Goal: Task Accomplishment & Management: Manage account settings

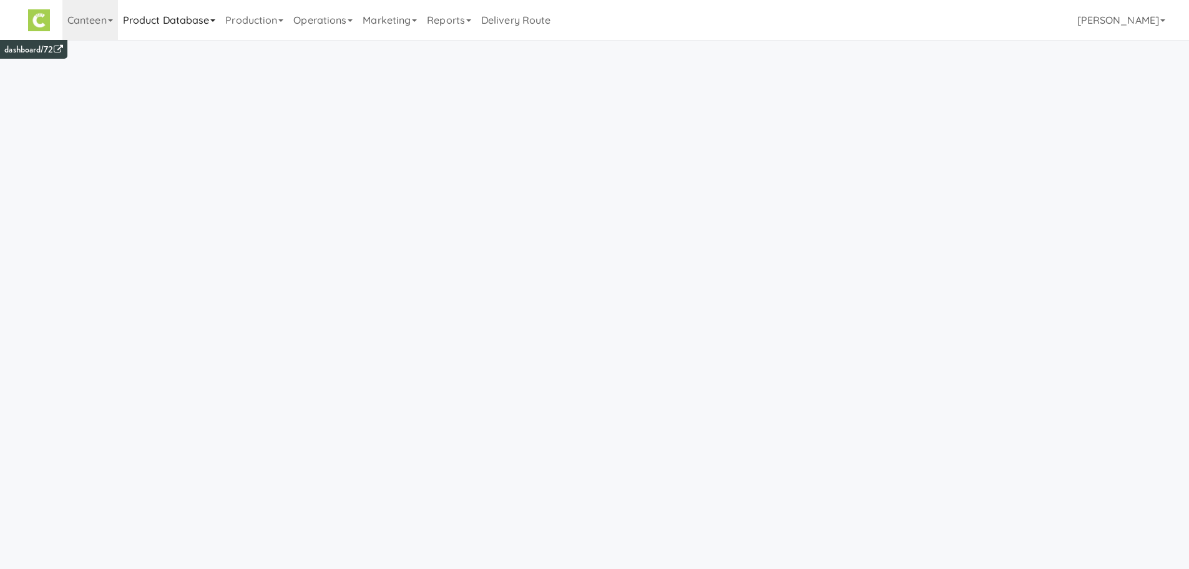
click at [183, 17] on link "Product Database" at bounding box center [169, 20] width 103 height 40
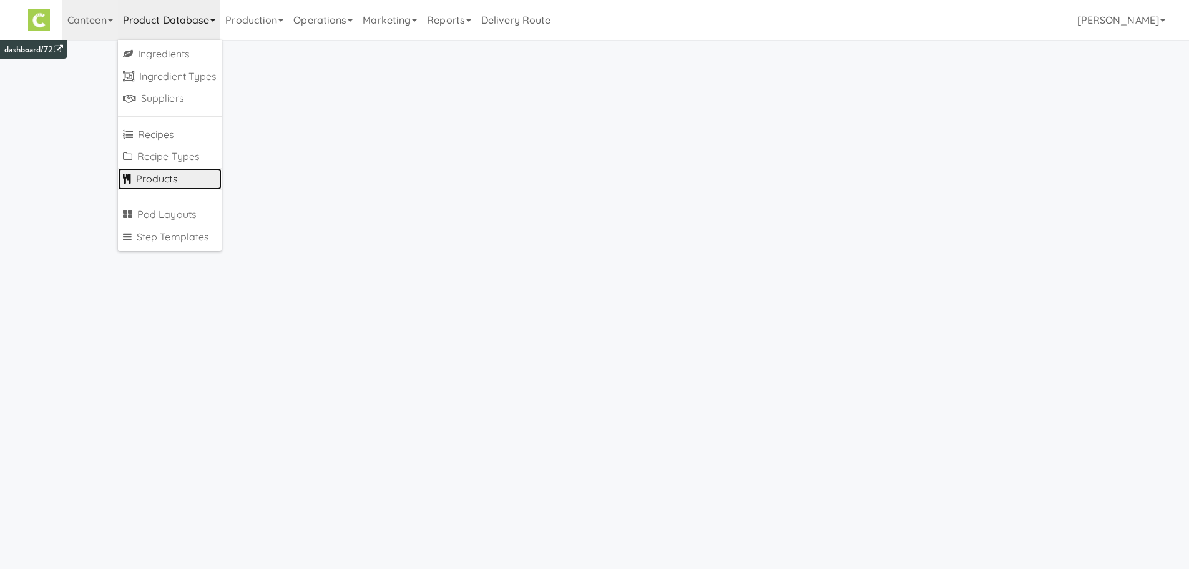
click at [182, 182] on link "Products" at bounding box center [170, 179] width 104 height 22
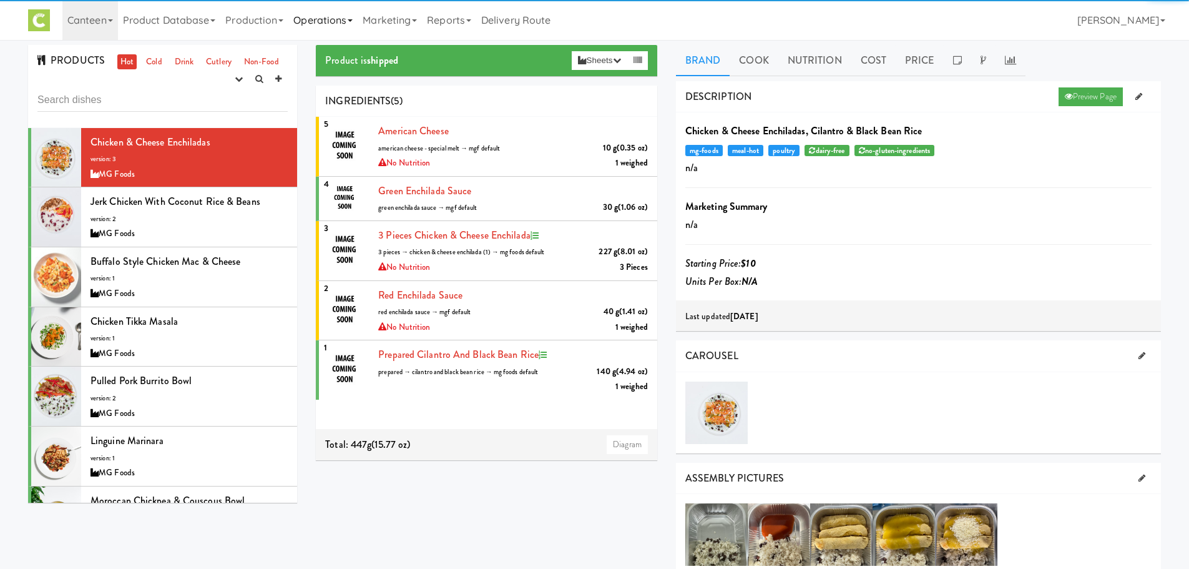
click at [316, 13] on link "Operations" at bounding box center [322, 20] width 69 height 40
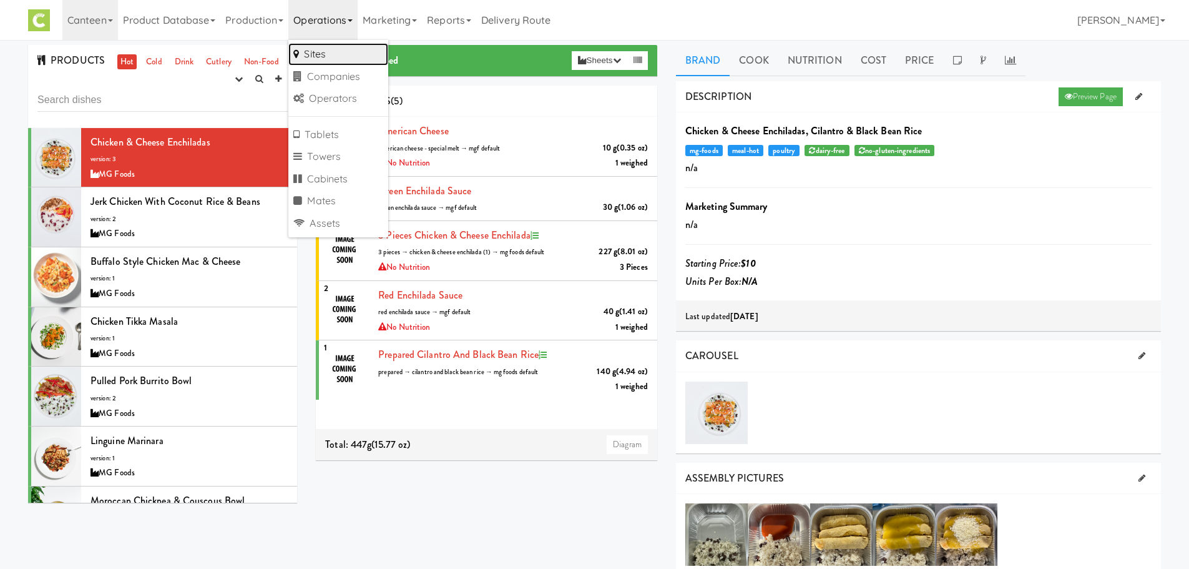
click at [318, 49] on link "Sites" at bounding box center [338, 54] width 100 height 22
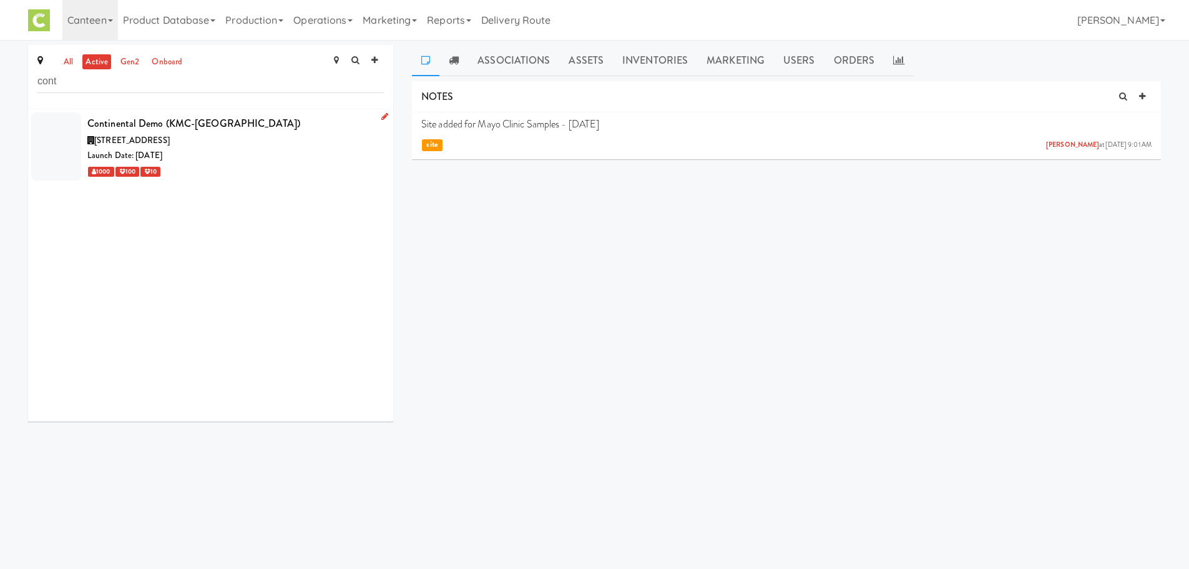
type input "cont"
click at [187, 162] on div "Launch Date: Apr 04, 2025" at bounding box center [235, 156] width 296 height 16
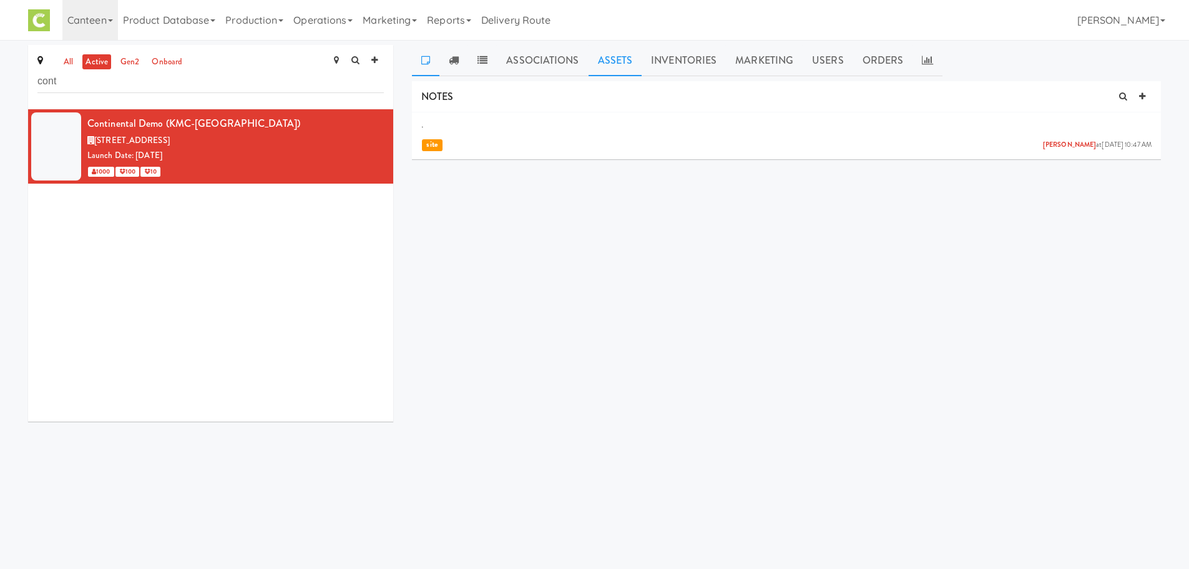
click at [608, 57] on link "Assets" at bounding box center [616, 60] width 54 height 31
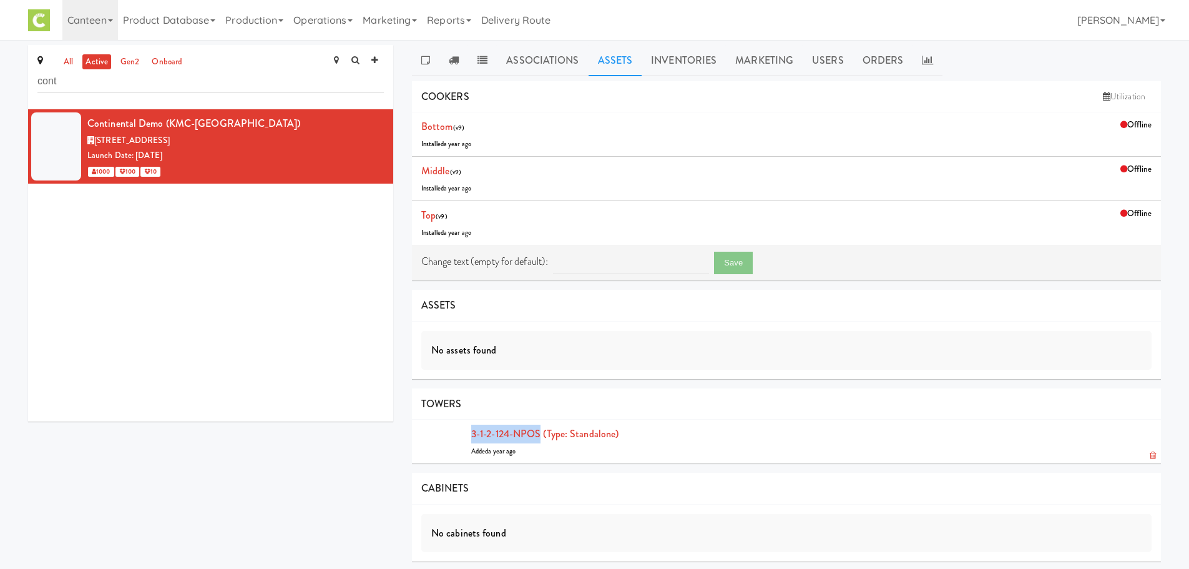
drag, startPoint x: 454, startPoint y: 434, endPoint x: 541, endPoint y: 431, distance: 87.4
click at [541, 431] on li "3-1-2-124-NPOS (type: standalone) Added a year ago" at bounding box center [786, 441] width 749 height 44
copy link "3-1-2-124-NPOS"
click at [559, 63] on link "Associations" at bounding box center [542, 60] width 91 height 31
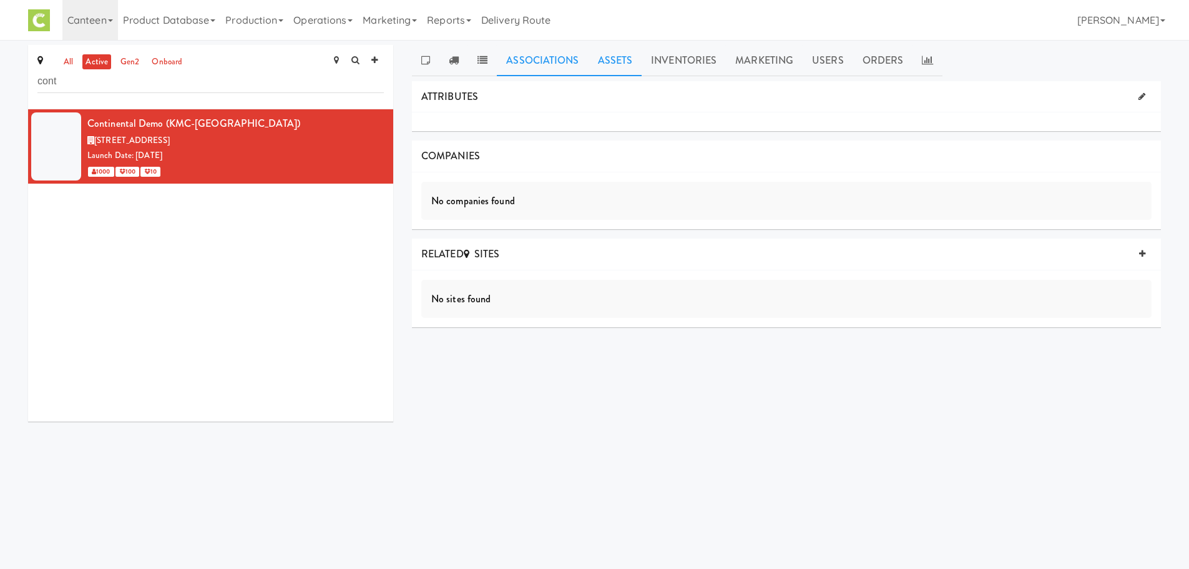
click at [607, 71] on link "Assets" at bounding box center [616, 60] width 54 height 31
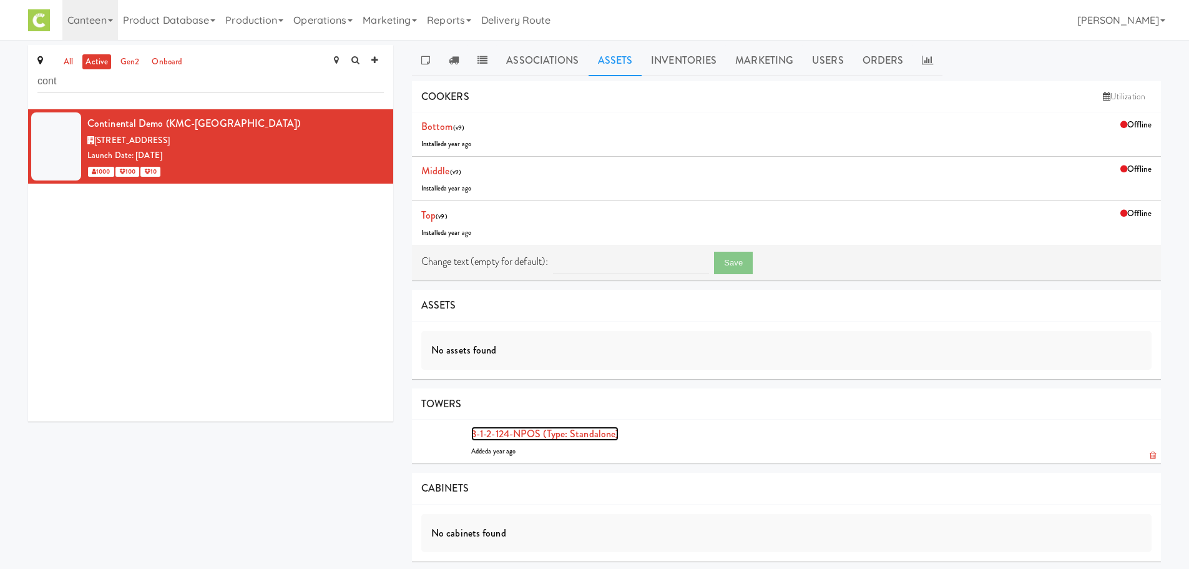
click at [519, 433] on link "3-1-2-124-NPOS (type: standalone)" at bounding box center [544, 433] width 147 height 14
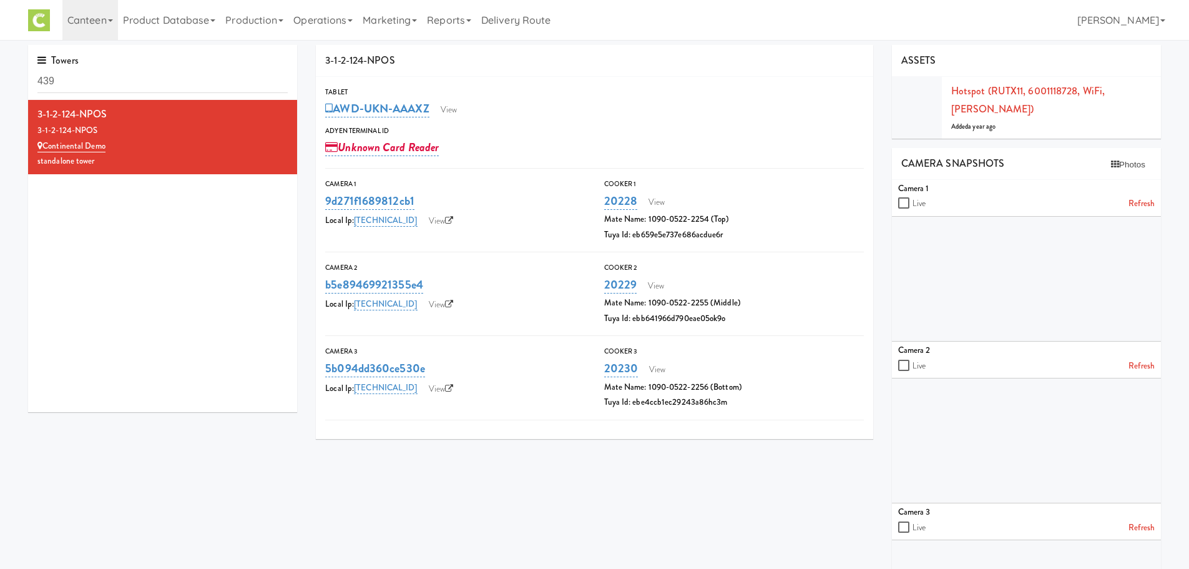
click at [1149, 196] on link "Refresh" at bounding box center [1141, 204] width 26 height 16
click at [456, 109] on link "View" at bounding box center [448, 109] width 29 height 19
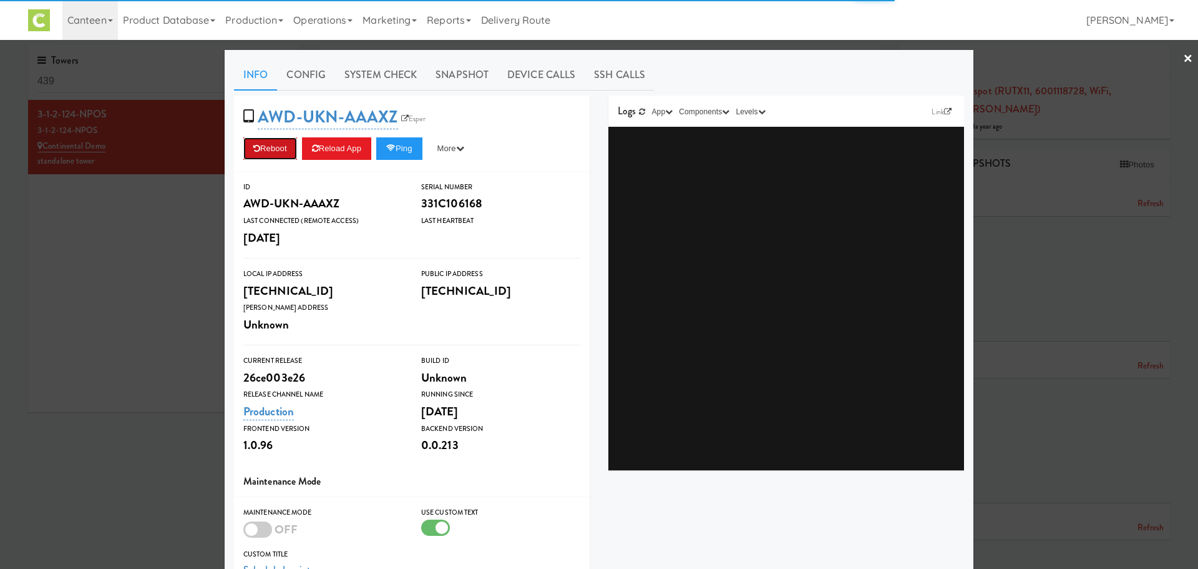
click at [255, 153] on button "Reboot" at bounding box center [270, 148] width 54 height 22
click at [371, 83] on link "System Check" at bounding box center [380, 74] width 91 height 31
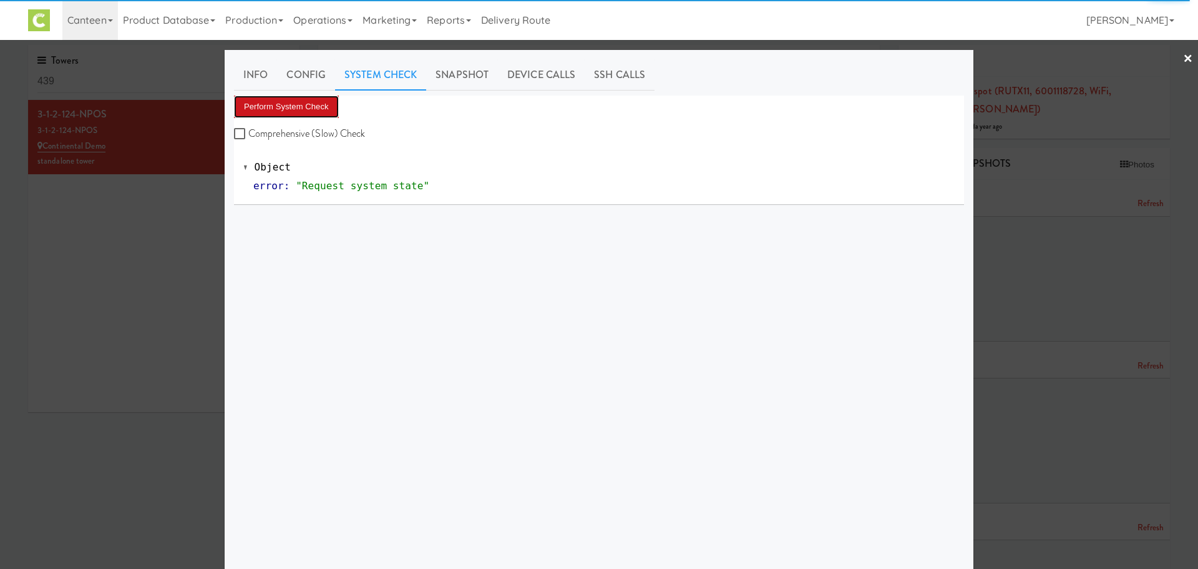
click at [266, 107] on button "Perform System Check" at bounding box center [286, 106] width 105 height 22
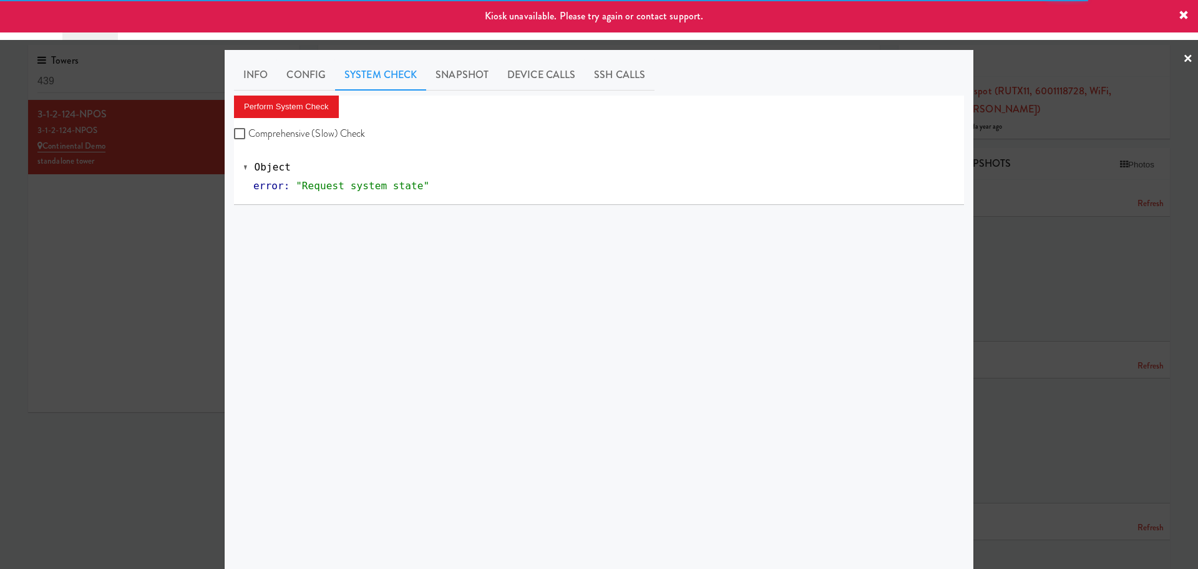
click at [1183, 59] on link "×" at bounding box center [1188, 59] width 10 height 39
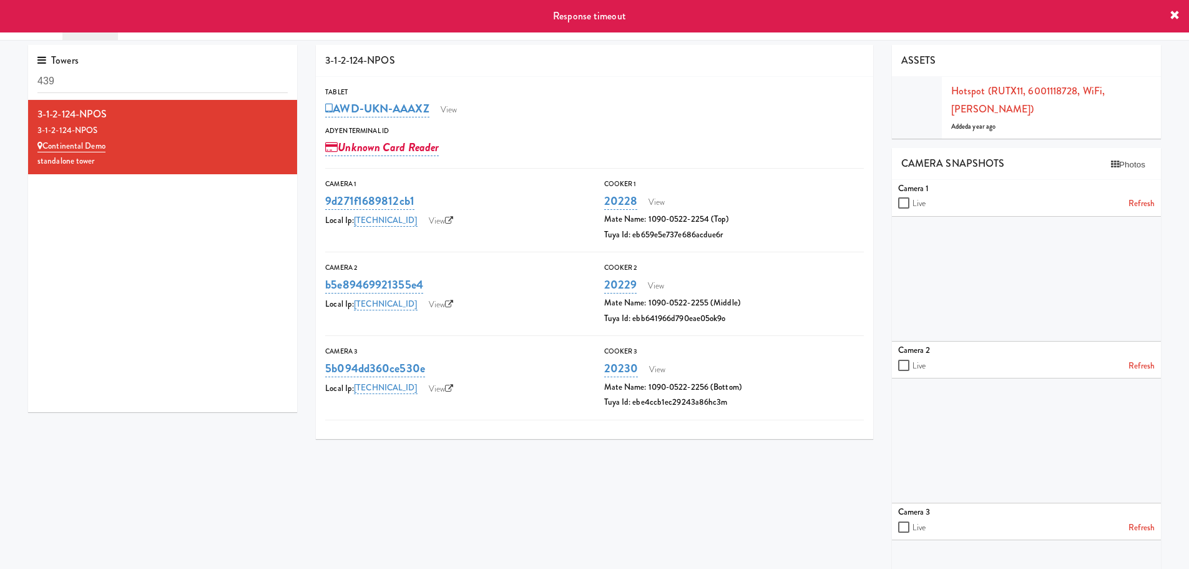
click at [1178, 19] on icon at bounding box center [1175, 16] width 10 height 10
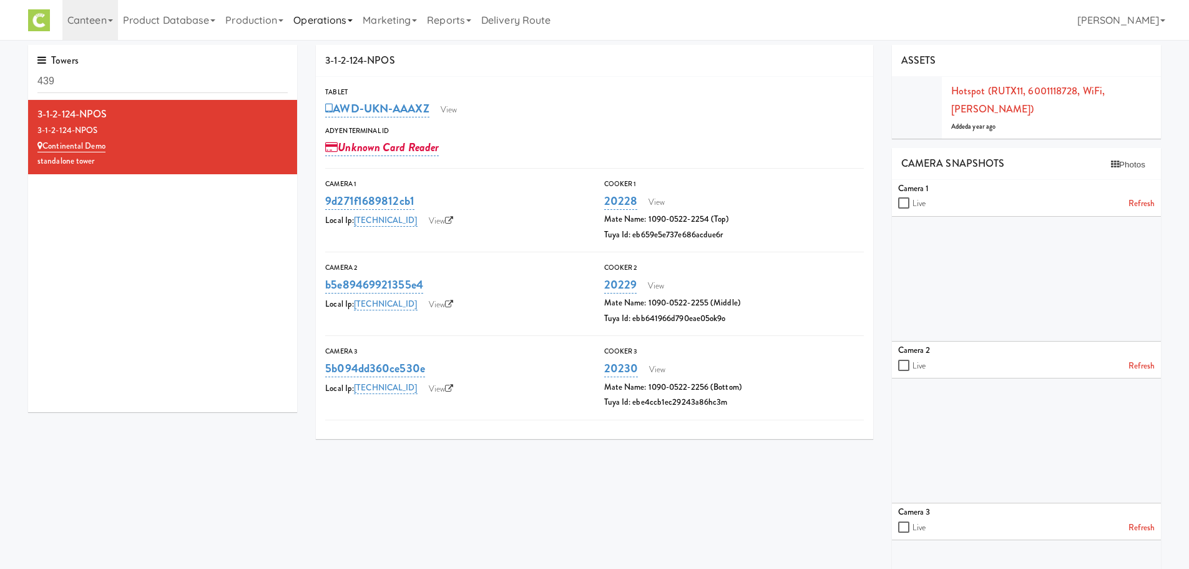
click at [352, 21] on link "Operations" at bounding box center [322, 20] width 69 height 40
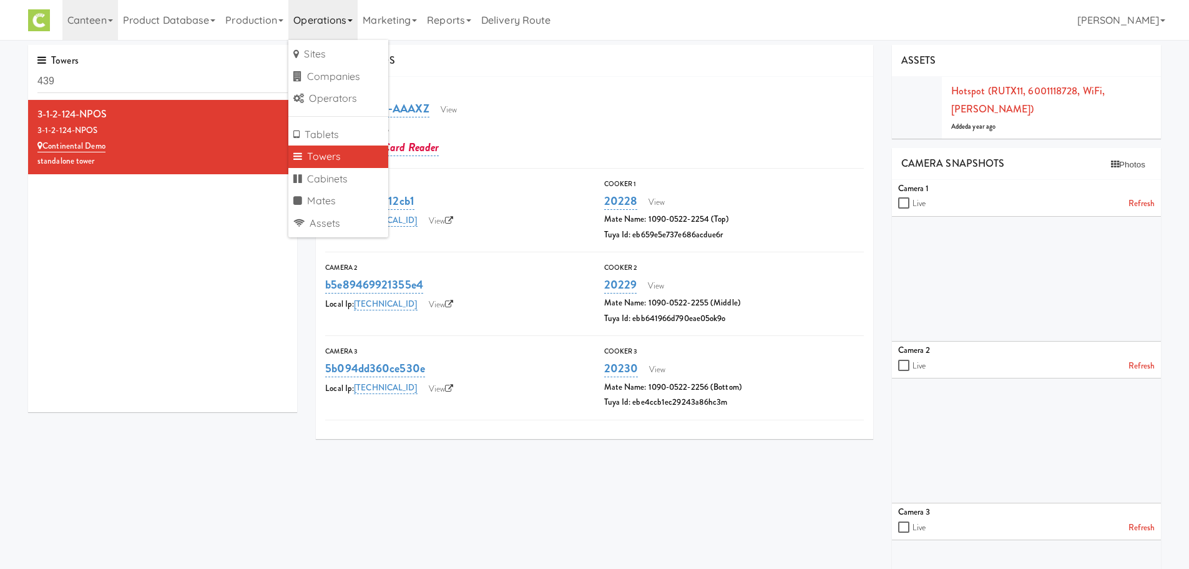
click at [311, 153] on link "Towers" at bounding box center [338, 156] width 100 height 22
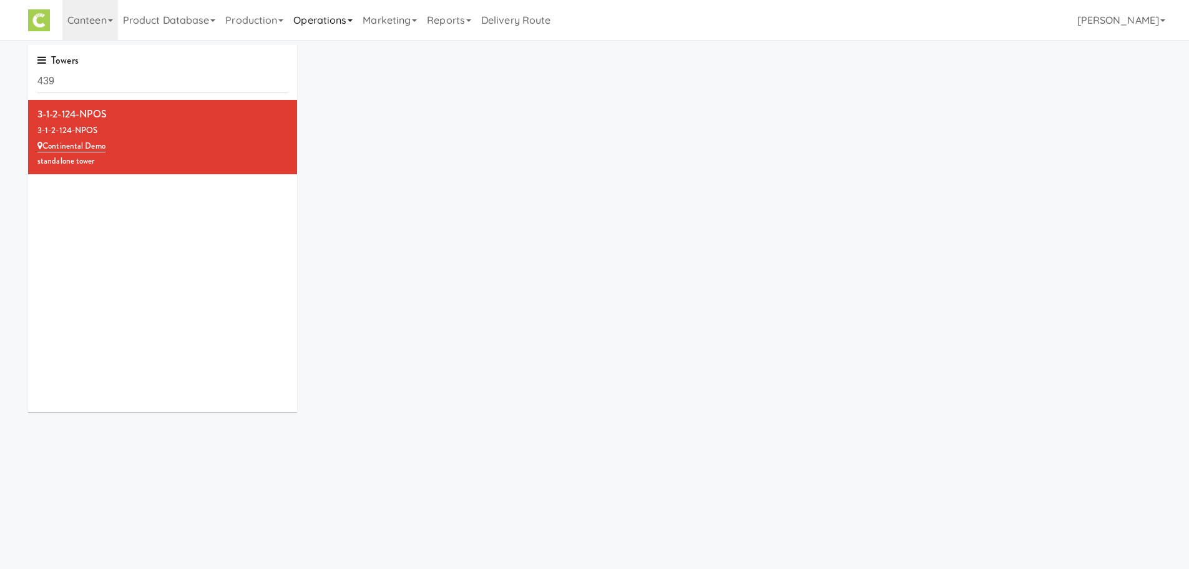
click at [332, 31] on link "Operations" at bounding box center [322, 20] width 69 height 40
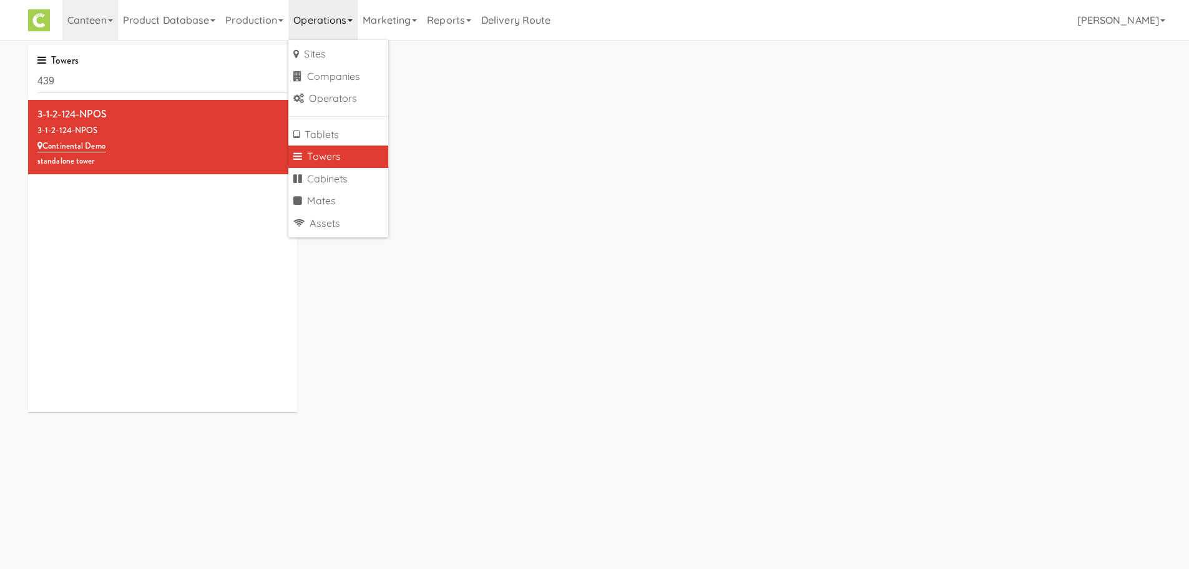
click at [451, 155] on div "Towers 439 3-1-2-124-NPOS 3-1-2-124-NPOS Continental Demo standalone tower" at bounding box center [594, 233] width 1151 height 376
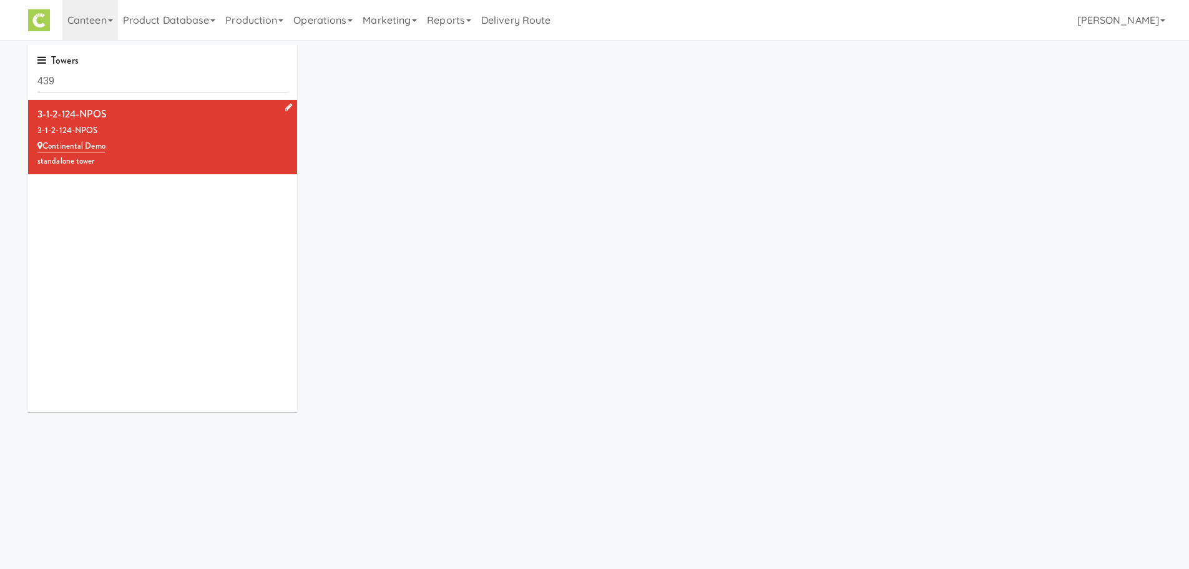
click at [76, 112] on div "3-1-2-124-NPOS" at bounding box center [162, 114] width 250 height 19
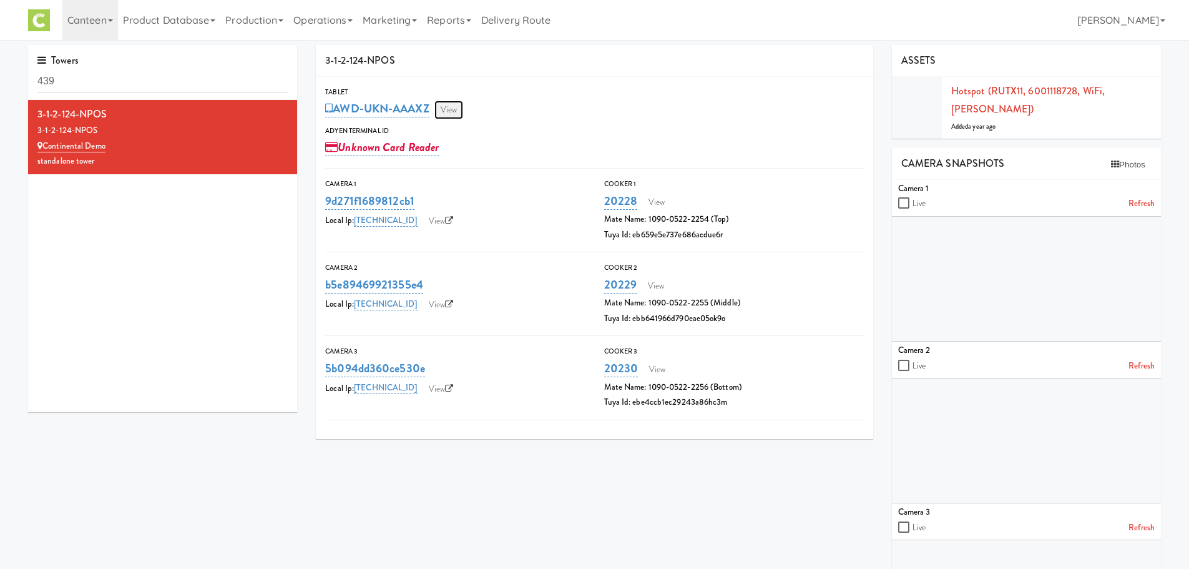
click at [456, 110] on link "View" at bounding box center [448, 109] width 29 height 19
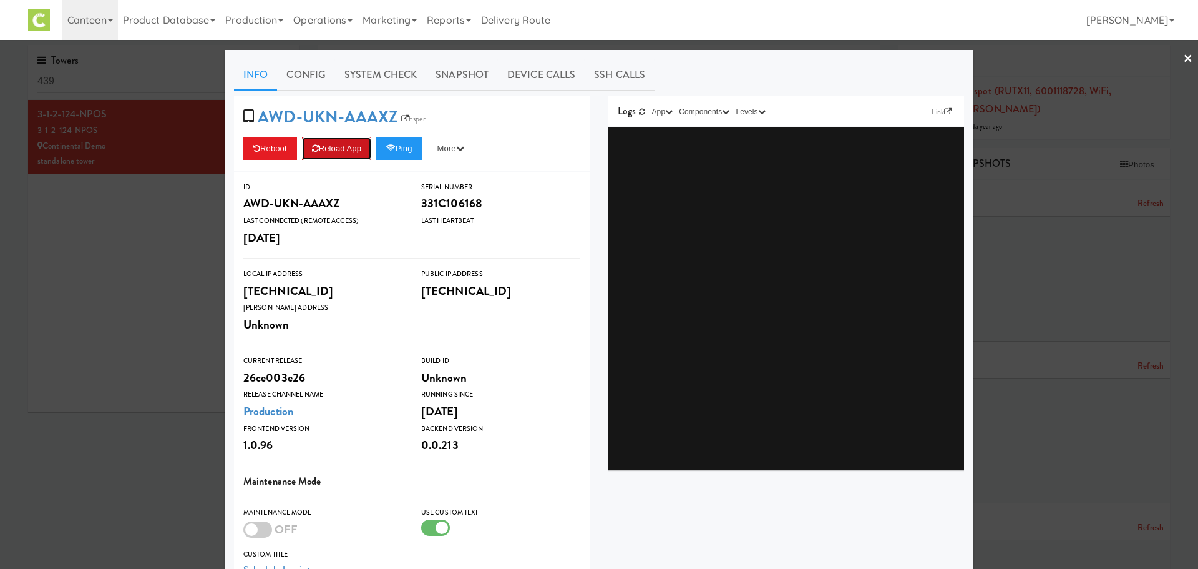
click at [318, 151] on button "Reload App" at bounding box center [336, 148] width 69 height 22
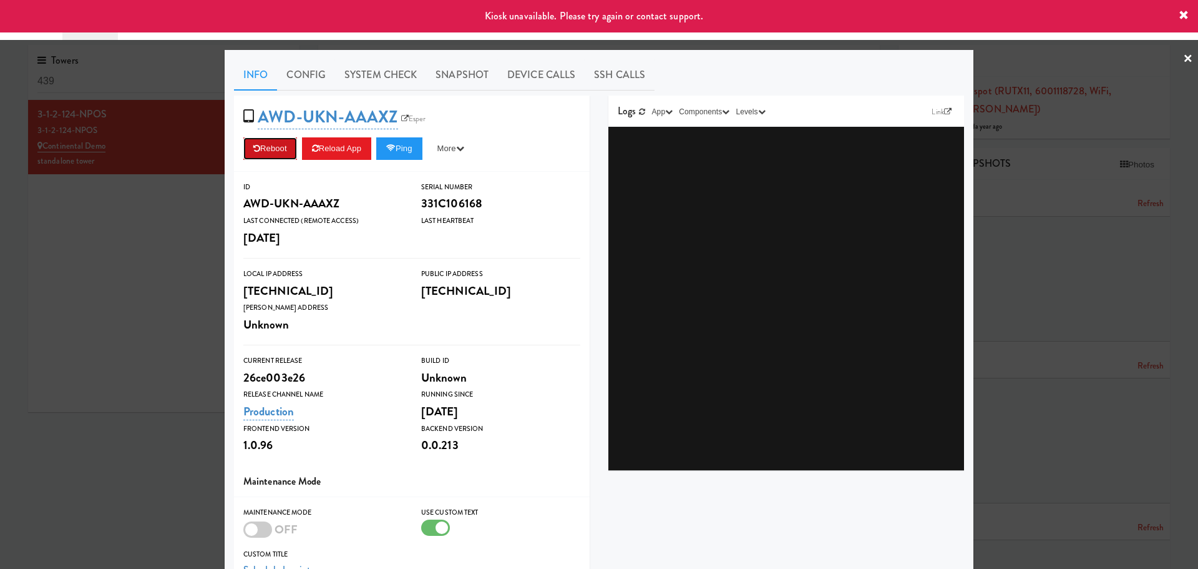
click at [270, 154] on button "Reboot" at bounding box center [270, 148] width 54 height 22
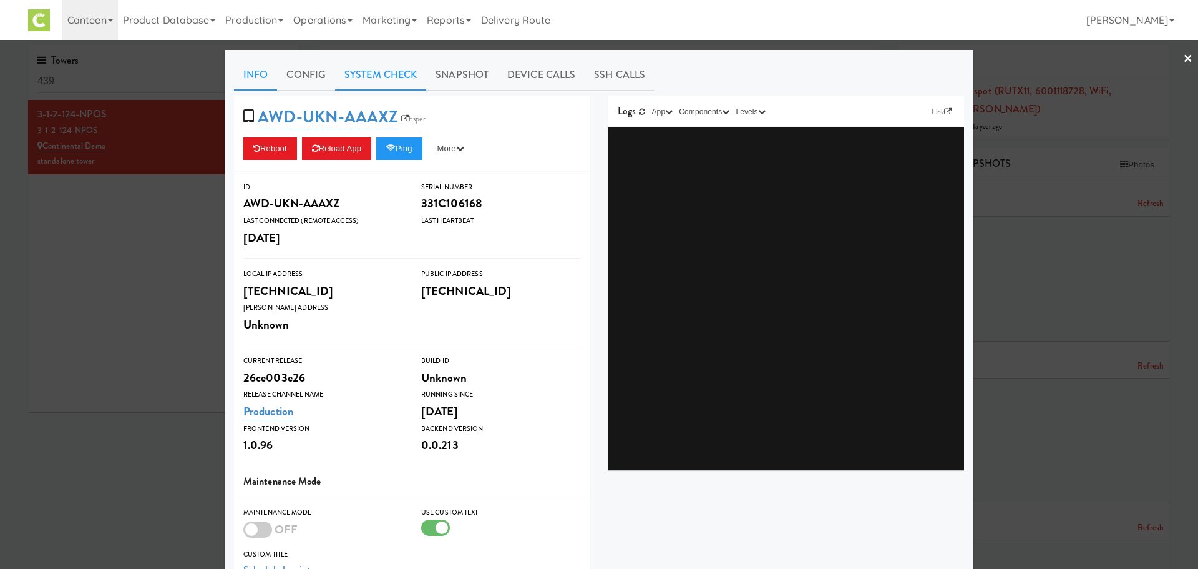
click at [366, 74] on link "System Check" at bounding box center [380, 74] width 91 height 31
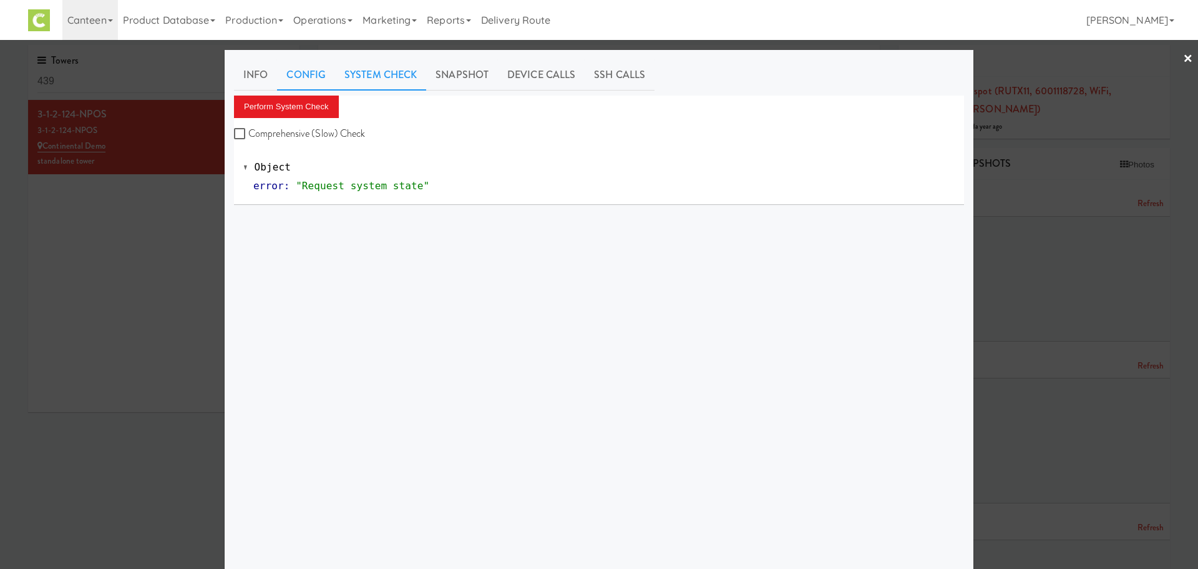
click at [305, 72] on link "Config" at bounding box center [306, 74] width 58 height 31
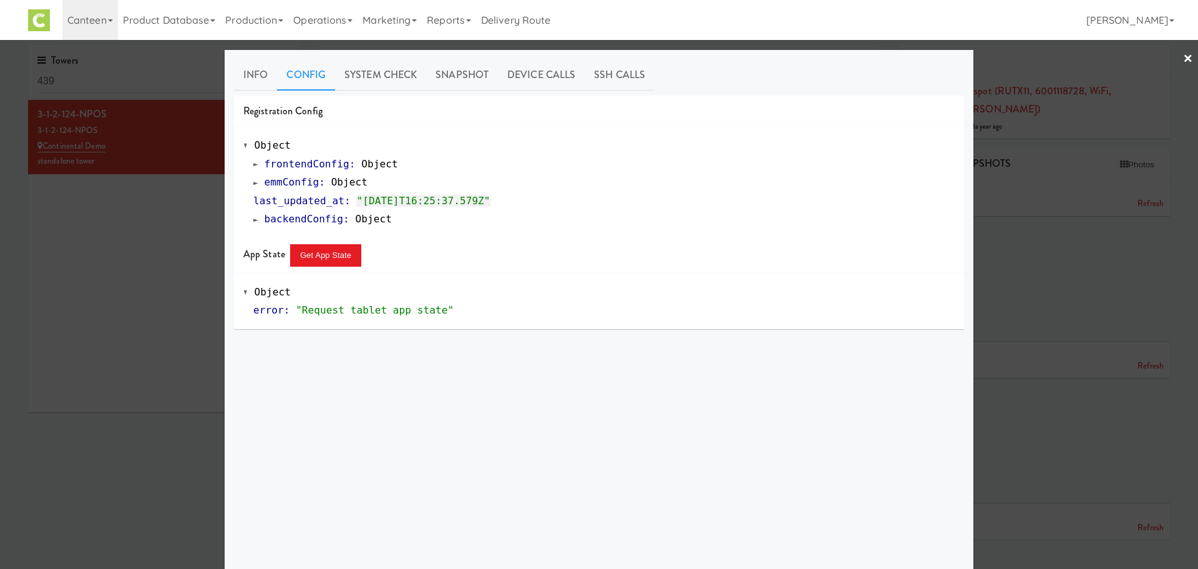
click at [1184, 59] on div at bounding box center [599, 284] width 1198 height 569
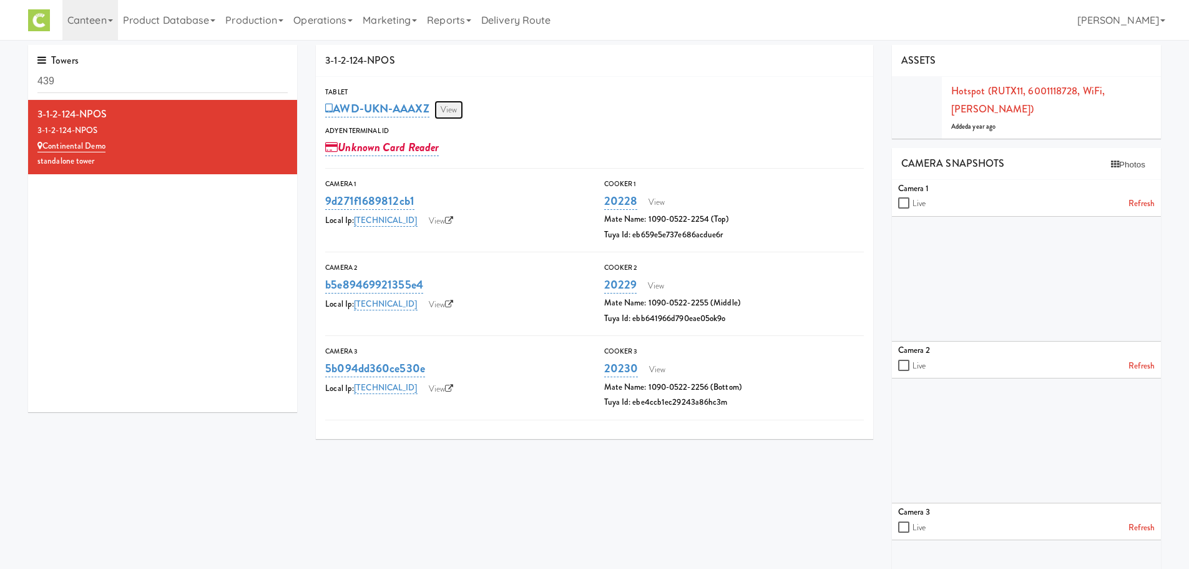
click at [458, 110] on link "View" at bounding box center [448, 109] width 29 height 19
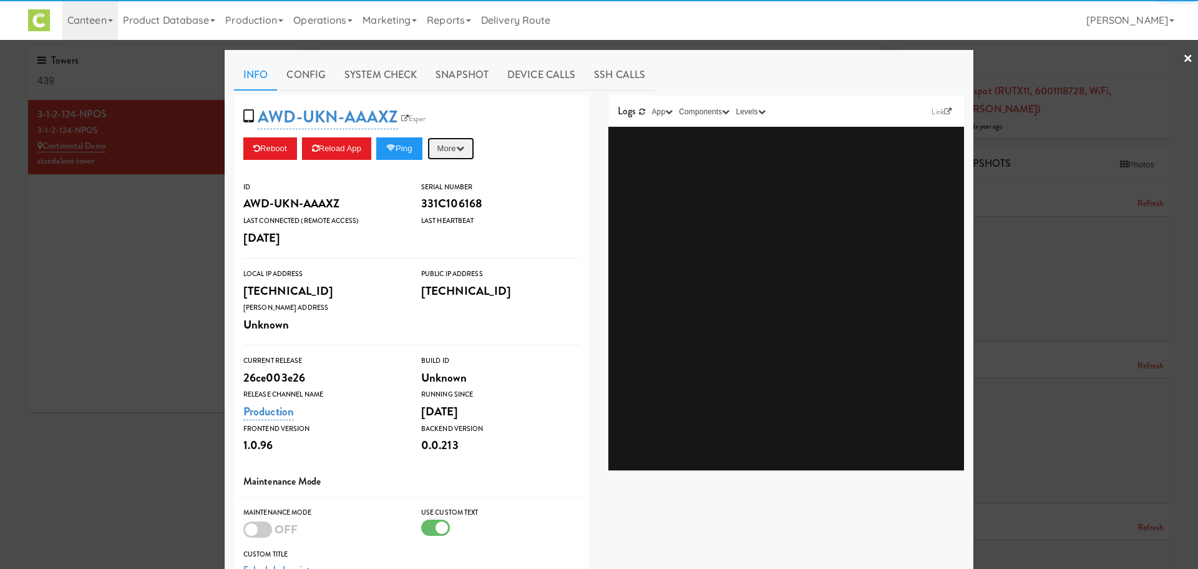
click at [466, 141] on button "More" at bounding box center [451, 148] width 47 height 22
click at [276, 148] on button "Reboot" at bounding box center [270, 148] width 54 height 22
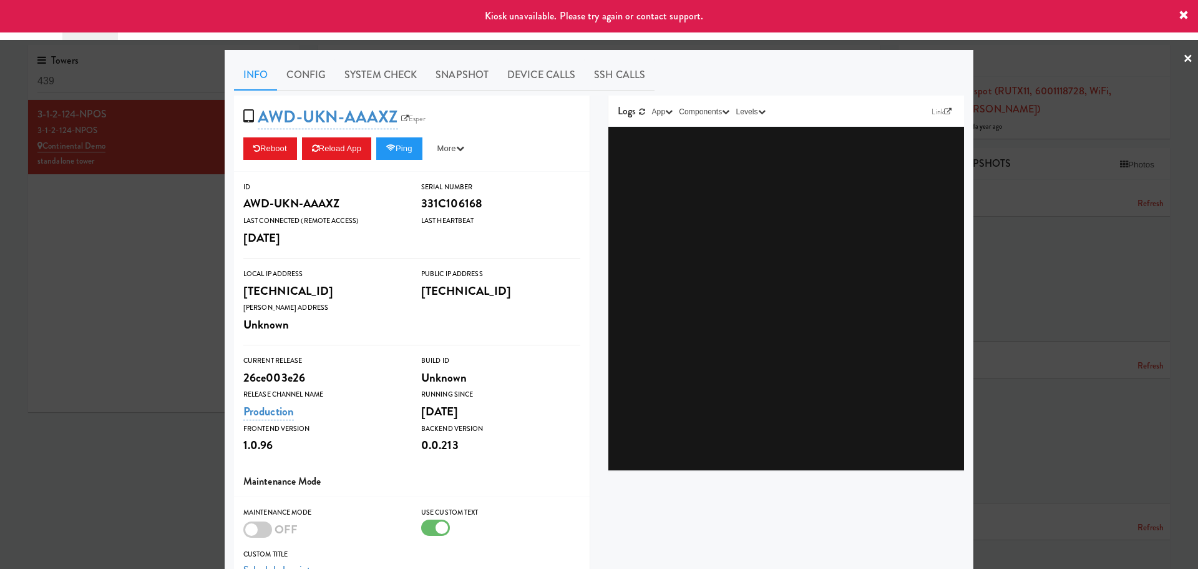
click at [1183, 15] on icon at bounding box center [1184, 16] width 10 height 10
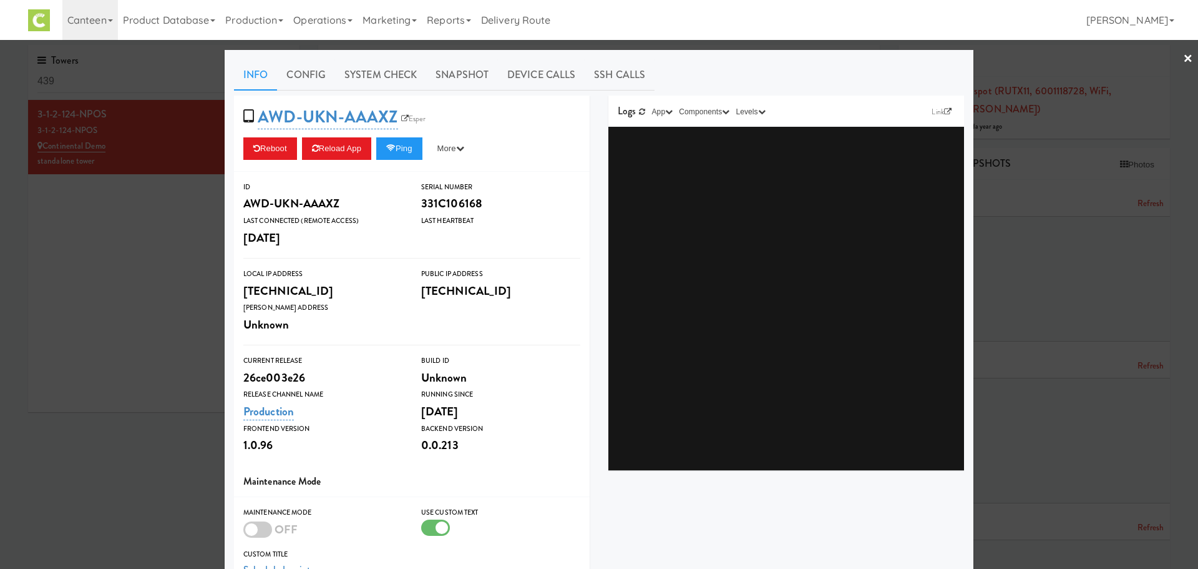
click at [250, 534] on div at bounding box center [257, 529] width 29 height 16
click at [0, 0] on input "checkbox" at bounding box center [0, 0] width 0 height 0
click at [268, 157] on button "Reboot" at bounding box center [270, 148] width 54 height 22
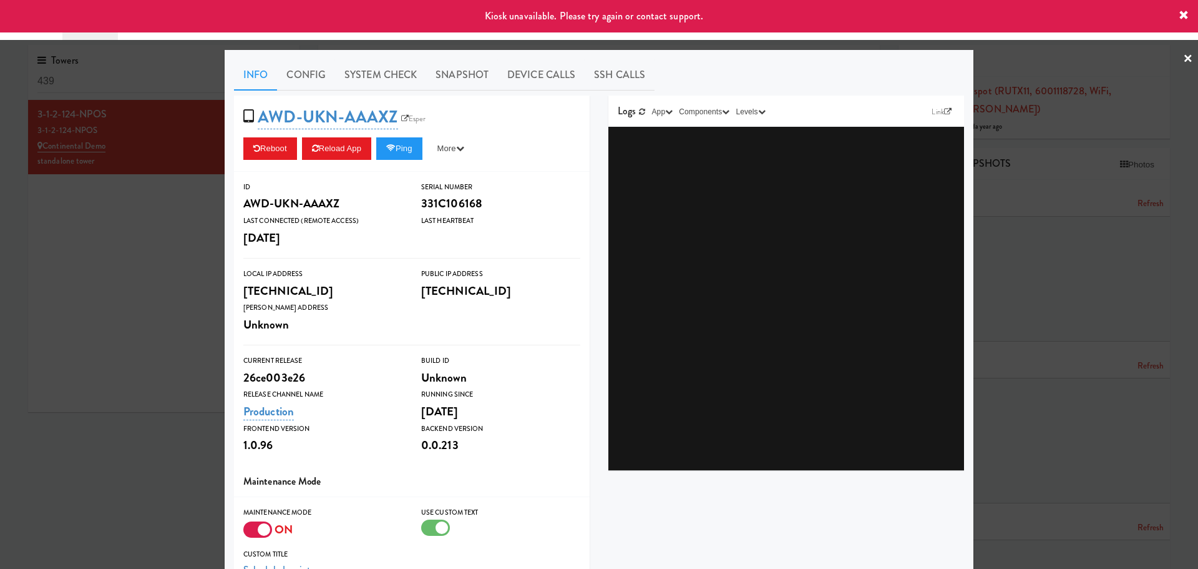
click at [260, 528] on div at bounding box center [257, 529] width 29 height 16
click at [0, 0] on input "checkbox" at bounding box center [0, 0] width 0 height 0
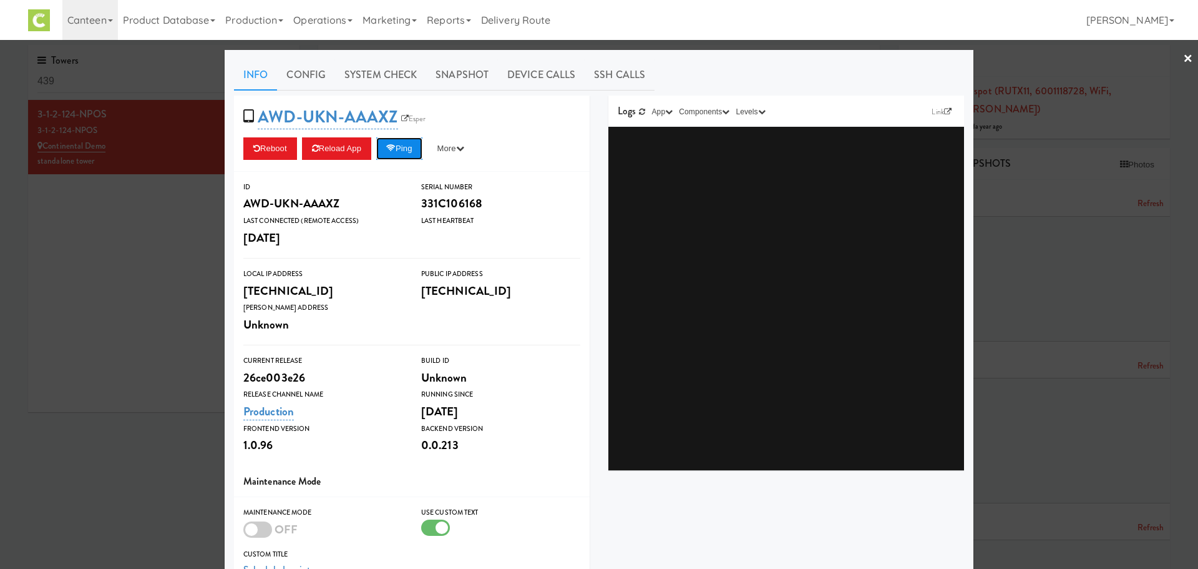
click at [384, 150] on button "Ping" at bounding box center [399, 148] width 46 height 22
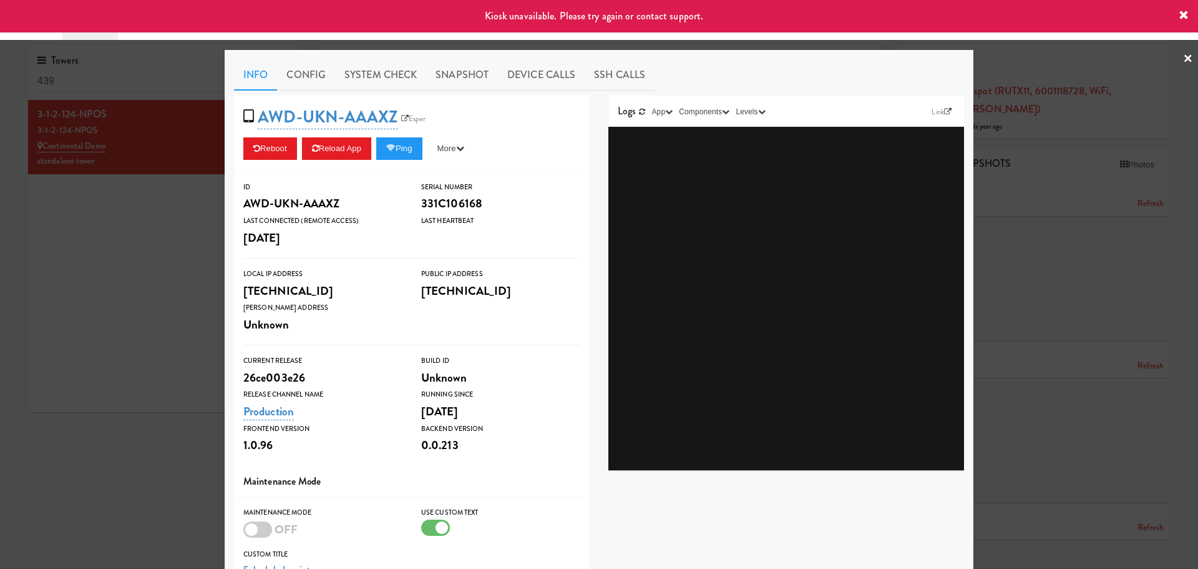
click at [1184, 11] on icon at bounding box center [1184, 16] width 10 height 10
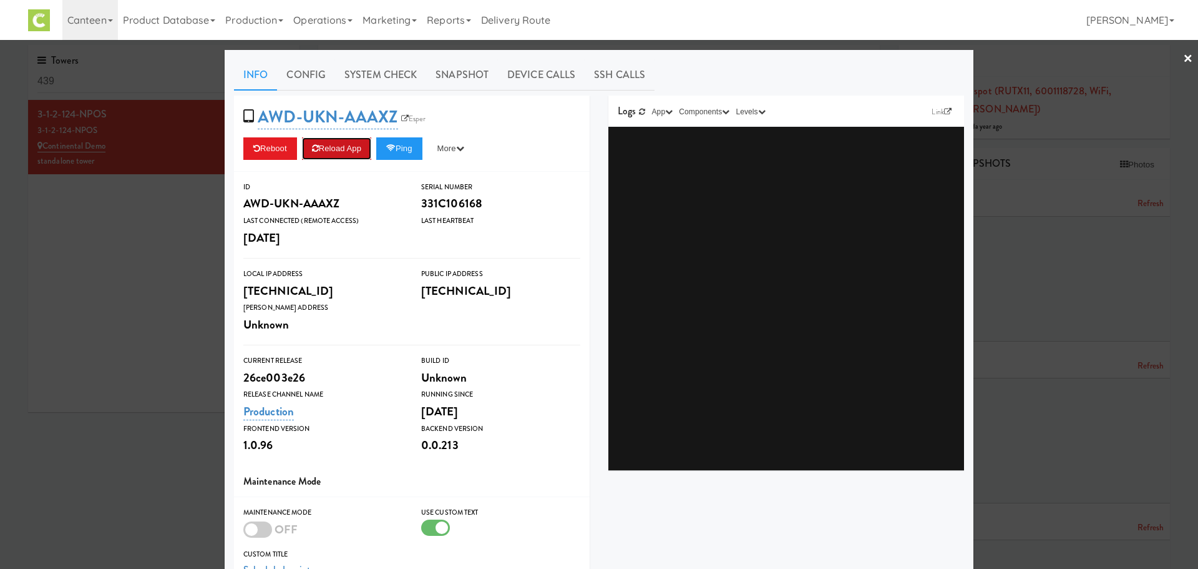
click at [318, 142] on button "Reload App" at bounding box center [336, 148] width 69 height 22
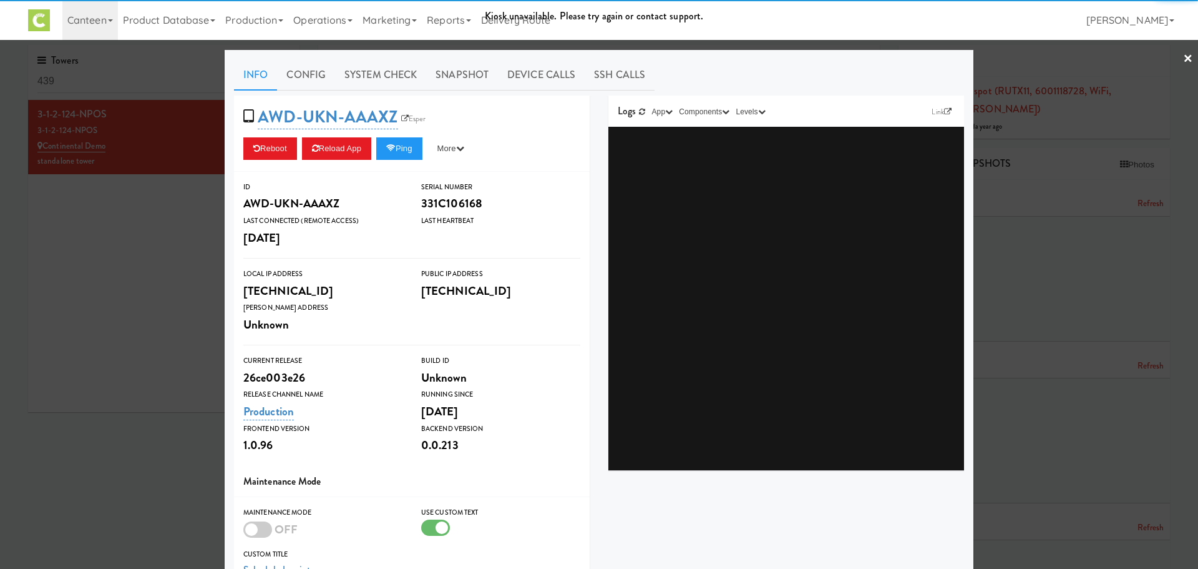
click at [1183, 59] on link "×" at bounding box center [1188, 59] width 10 height 39
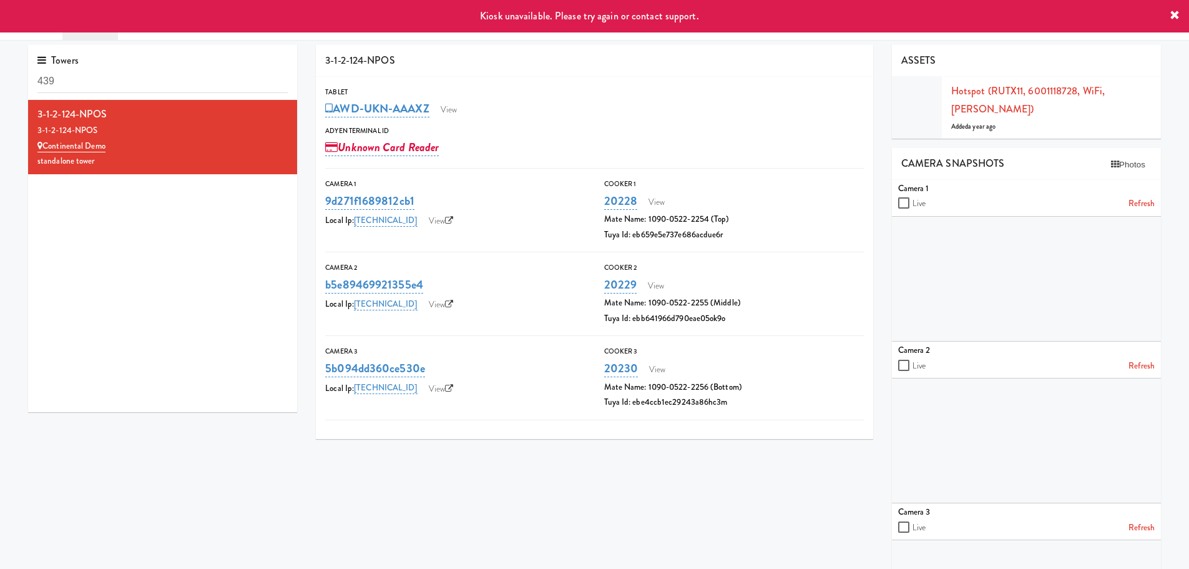
click at [1170, 18] on icon at bounding box center [1175, 16] width 10 height 10
click at [456, 112] on link "View" at bounding box center [448, 109] width 29 height 19
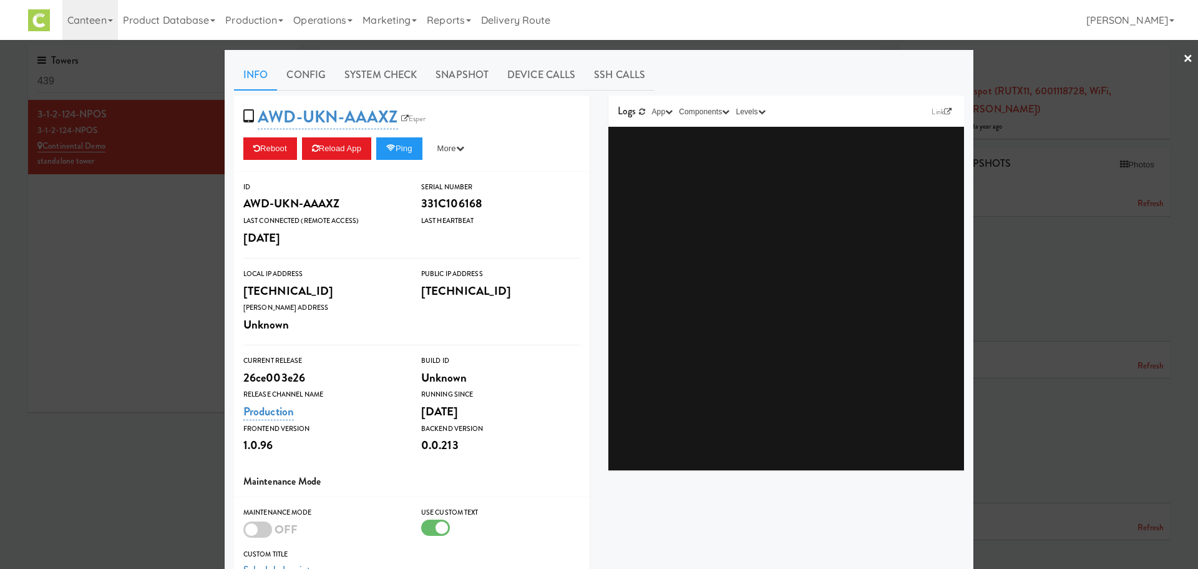
click at [138, 235] on div at bounding box center [599, 284] width 1198 height 569
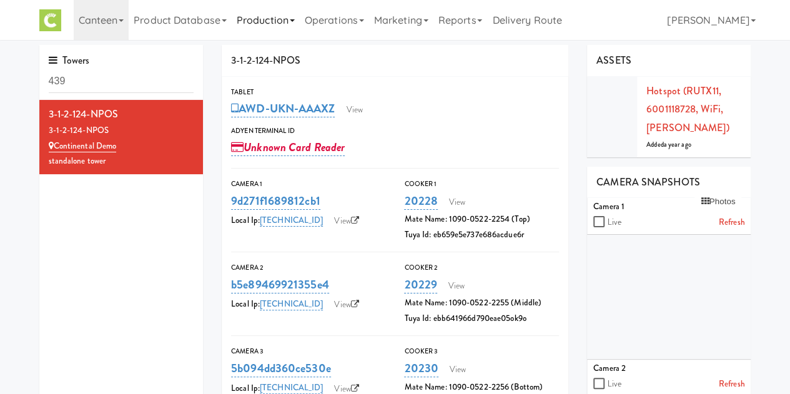
click at [252, 24] on link "Production" at bounding box center [266, 20] width 68 height 40
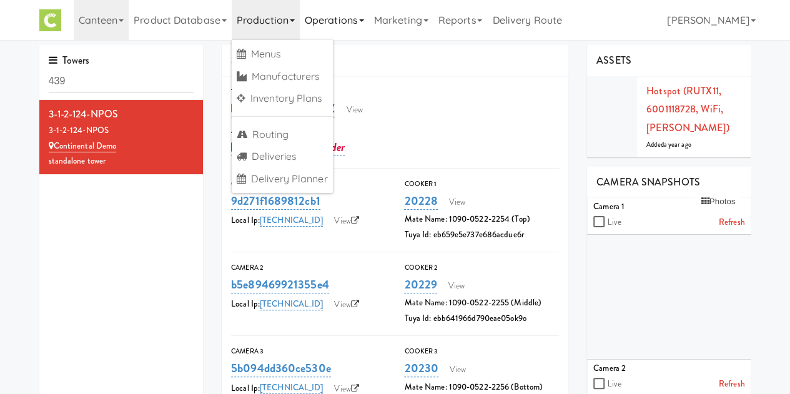
click at [336, 26] on link "Operations" at bounding box center [334, 20] width 69 height 40
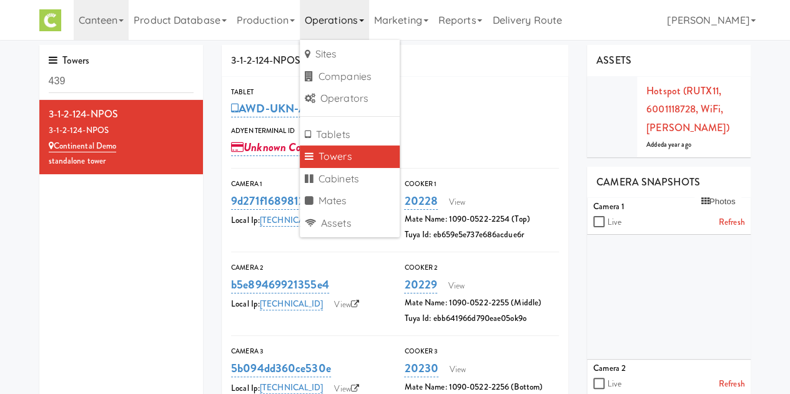
click at [207, 311] on div "Towers 439 3-1-2-124-NPOS 3-1-2-124-NPOS Continental Demo standalone tower" at bounding box center [121, 233] width 183 height 376
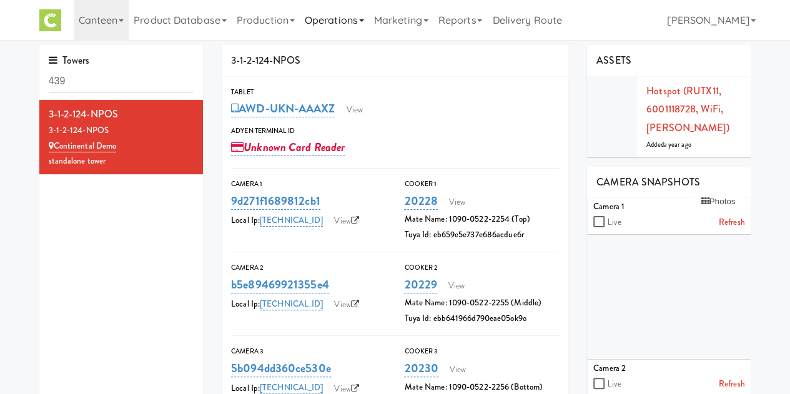
click at [326, 25] on link "Operations" at bounding box center [334, 20] width 69 height 40
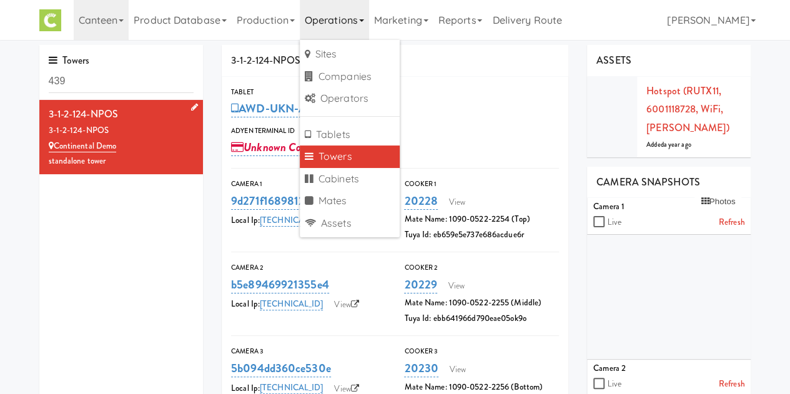
click at [134, 148] on div "Continental Demo" at bounding box center [121, 147] width 145 height 16
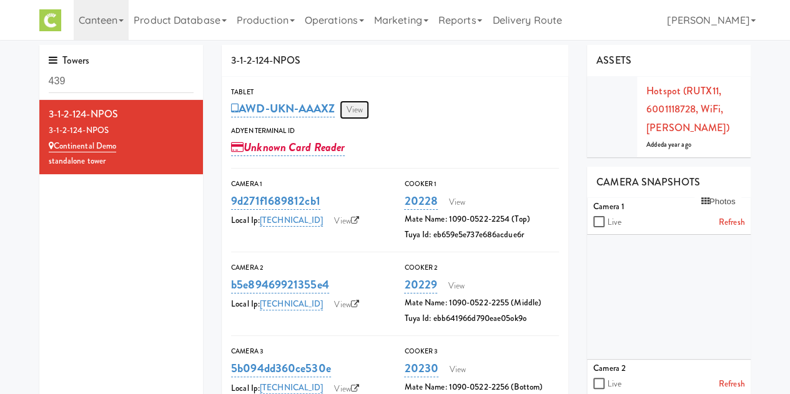
click at [357, 113] on link "View" at bounding box center [354, 109] width 29 height 19
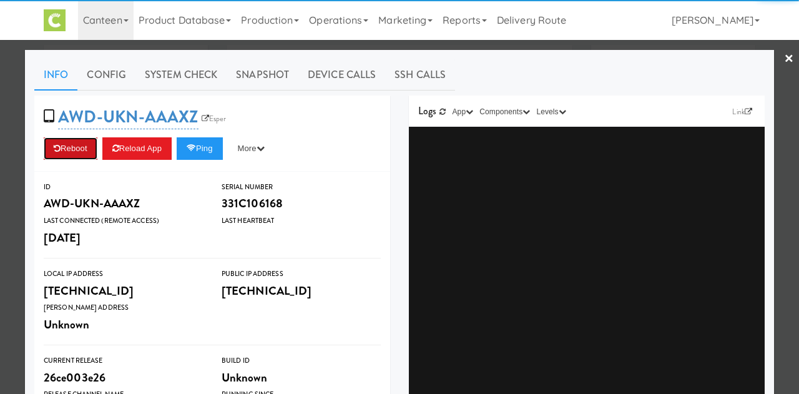
click at [64, 157] on button "Reboot" at bounding box center [71, 148] width 54 height 22
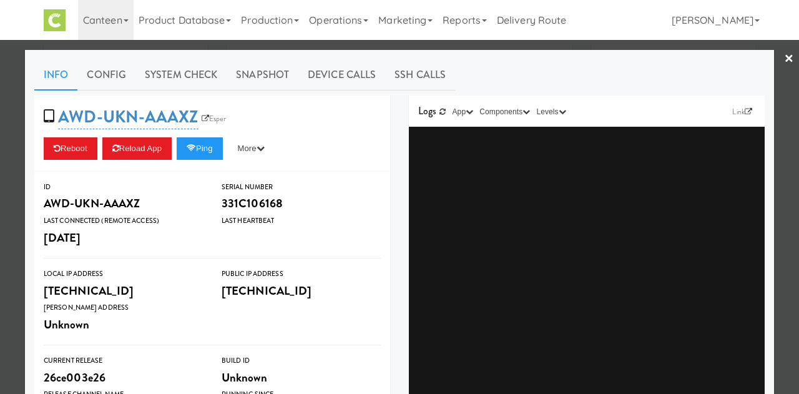
click at [784, 62] on link "×" at bounding box center [789, 59] width 10 height 39
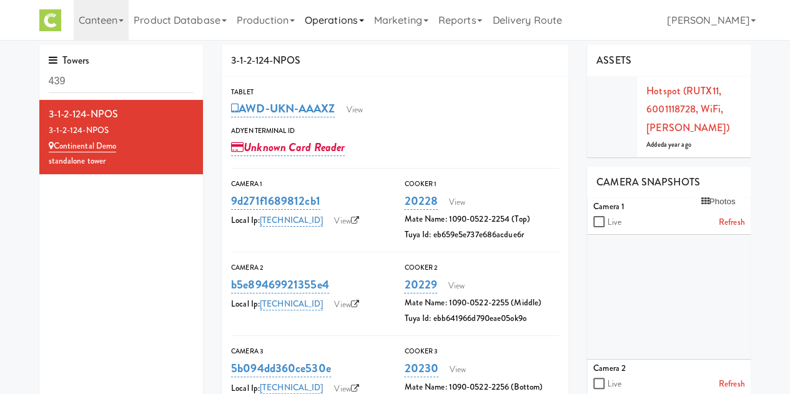
click at [310, 19] on link "Operations" at bounding box center [334, 20] width 69 height 40
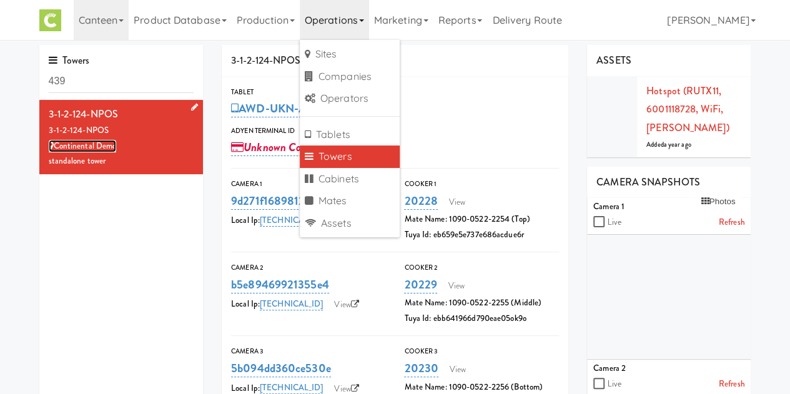
click at [110, 140] on link "Continental Demo" at bounding box center [83, 146] width 68 height 12
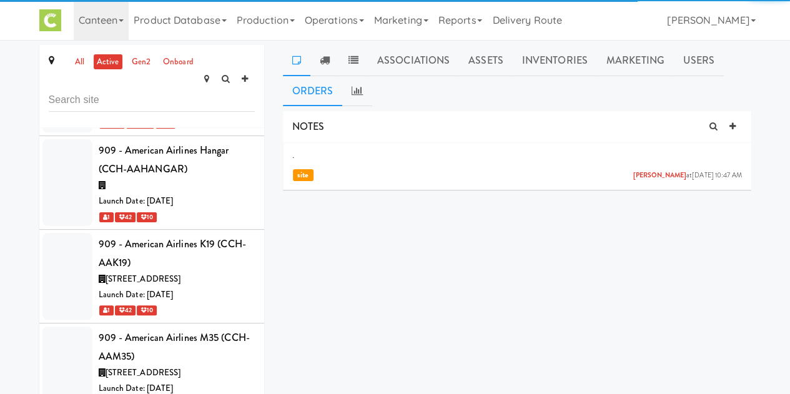
scroll to position [2017, 0]
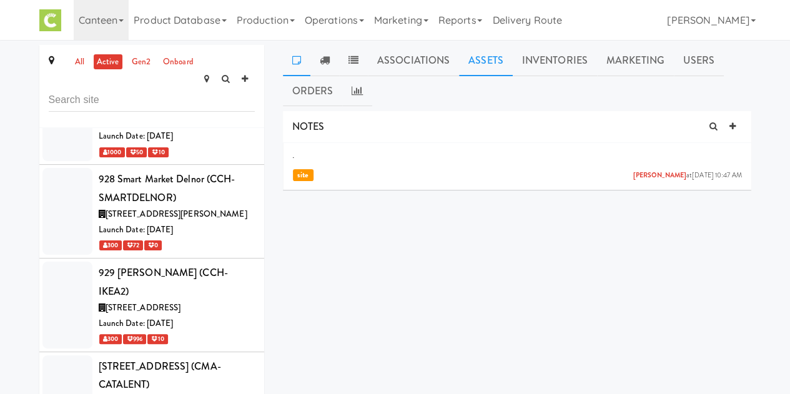
click at [472, 63] on link "Assets" at bounding box center [486, 60] width 54 height 31
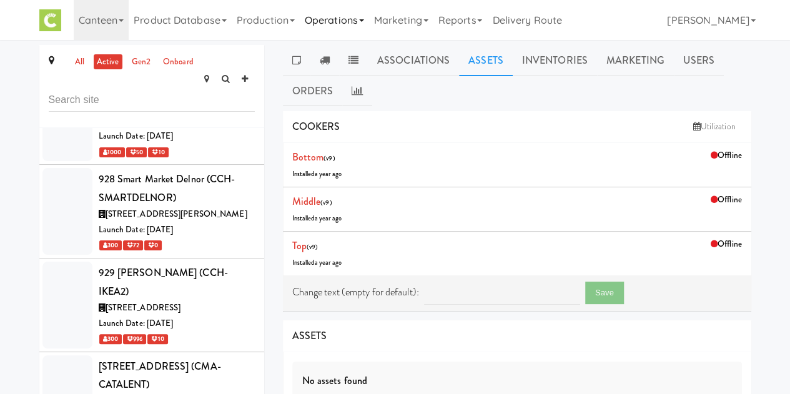
click at [342, 18] on link "Operations" at bounding box center [334, 20] width 69 height 40
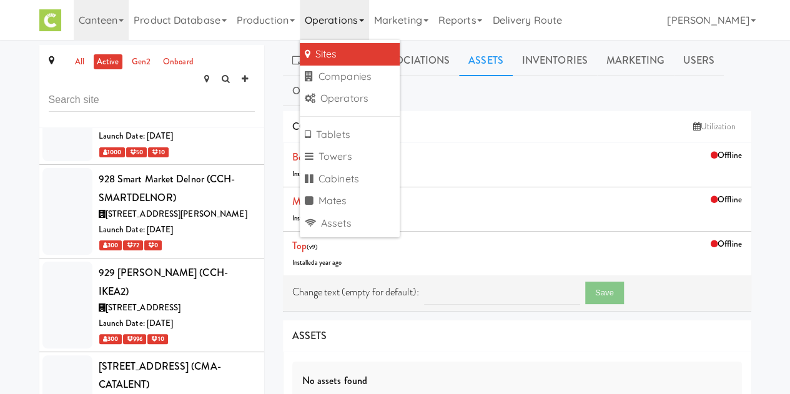
click at [333, 49] on link "Sites" at bounding box center [350, 54] width 100 height 22
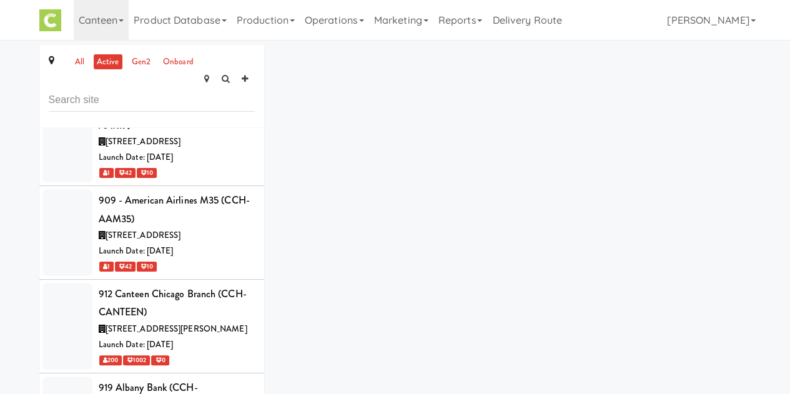
scroll to position [1402, 0]
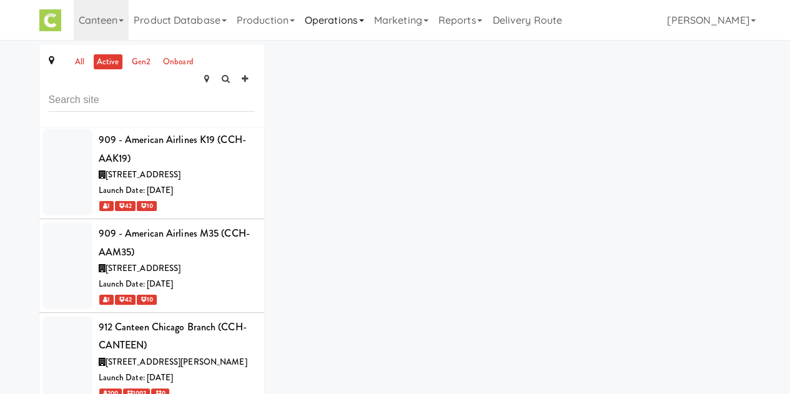
click at [333, 25] on link "Operations" at bounding box center [334, 20] width 69 height 40
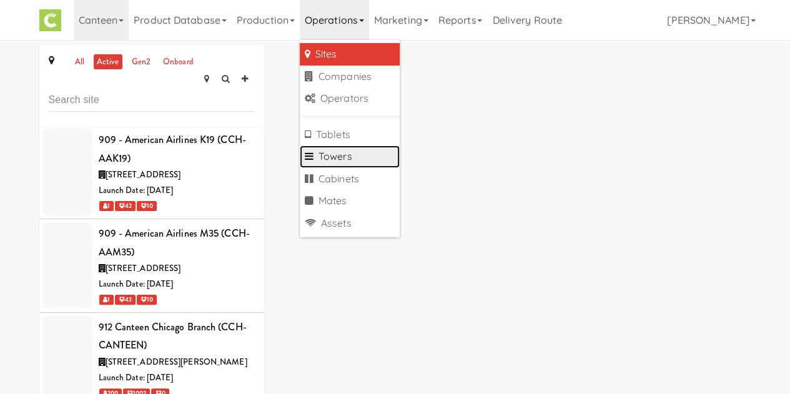
click at [345, 154] on link "Towers" at bounding box center [350, 156] width 100 height 22
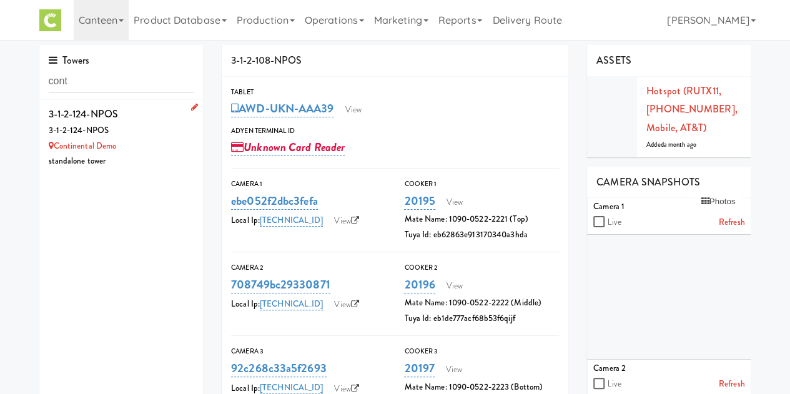
type input "cont"
click at [137, 139] on div "Continental Demo" at bounding box center [121, 147] width 145 height 16
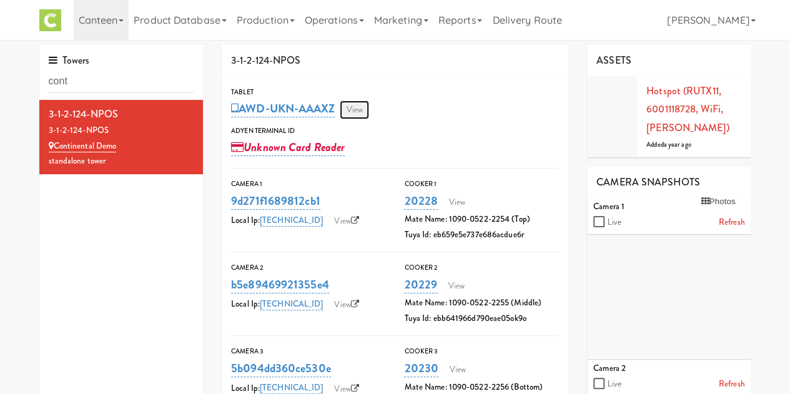
click at [362, 112] on link "View" at bounding box center [354, 109] width 29 height 19
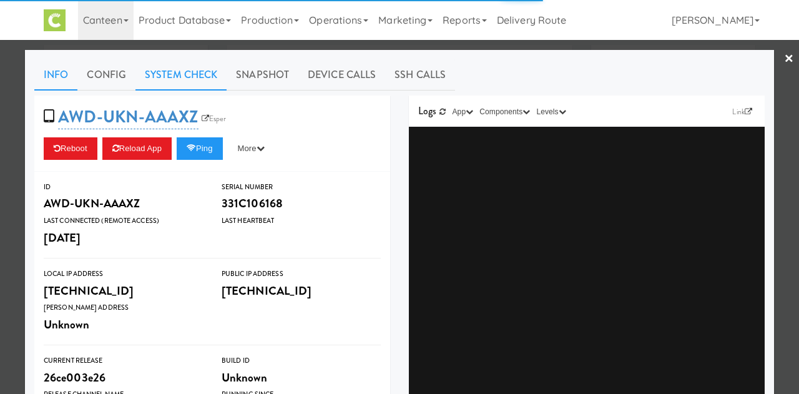
click at [173, 72] on link "System Check" at bounding box center [180, 74] width 91 height 31
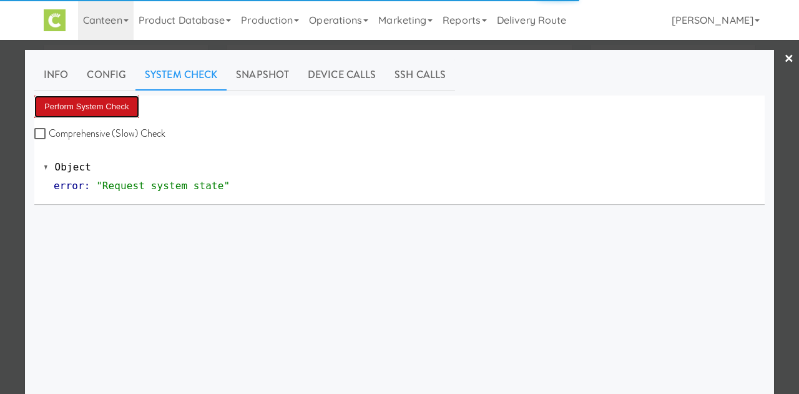
click at [109, 112] on button "Perform System Check" at bounding box center [86, 106] width 105 height 22
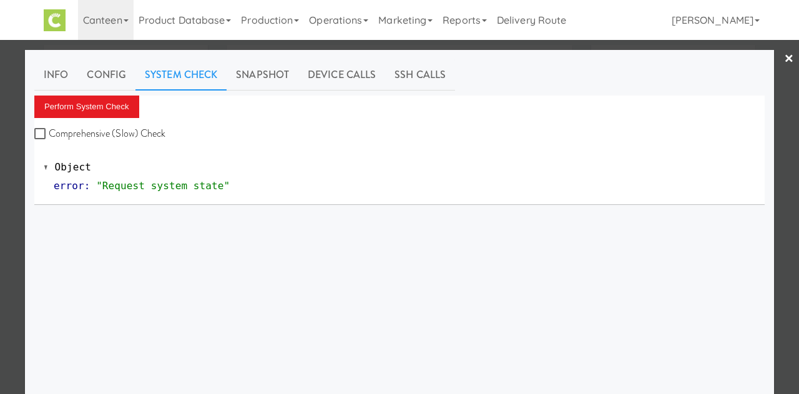
click at [784, 57] on link "×" at bounding box center [789, 59] width 10 height 39
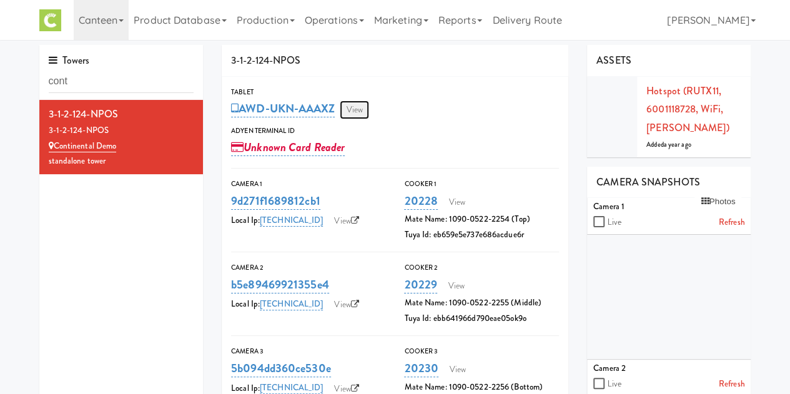
click at [368, 109] on link "View" at bounding box center [354, 109] width 29 height 19
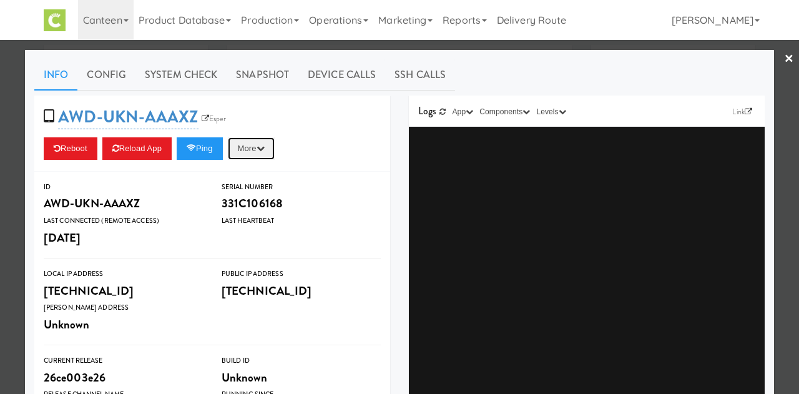
click at [260, 149] on button "More" at bounding box center [251, 148] width 47 height 22
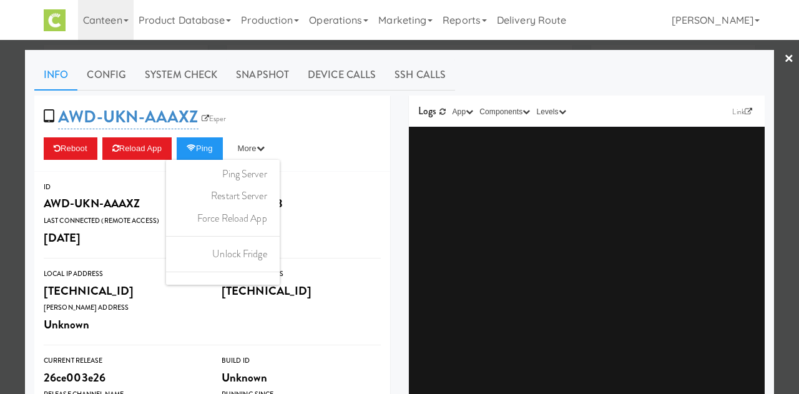
click at [347, 173] on div "ID AWD-UKN-AAAXZ Serial Number 331C106168 Last Connected (Remote Access) 2 mont…" at bounding box center [212, 319] width 356 height 294
click at [784, 57] on link "×" at bounding box center [789, 59] width 10 height 39
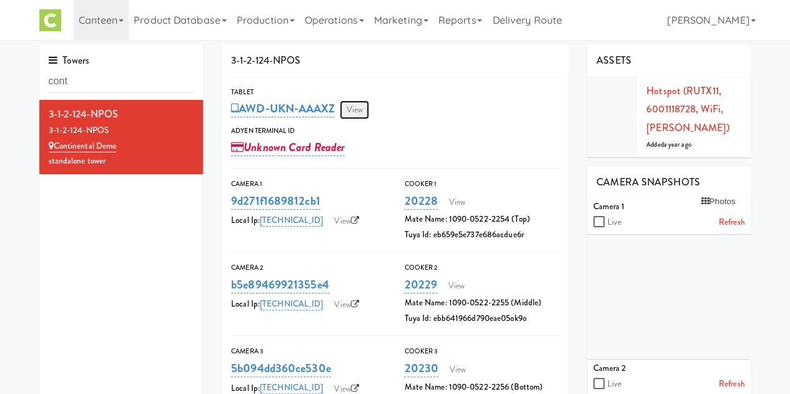
click at [363, 107] on link "View" at bounding box center [354, 109] width 29 height 19
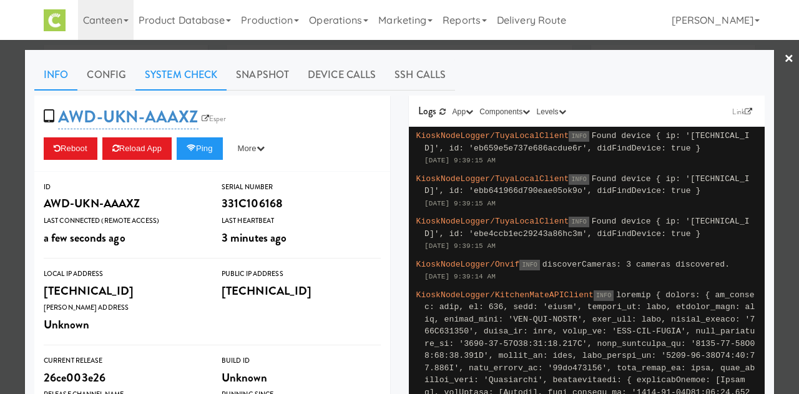
click at [184, 77] on link "System Check" at bounding box center [180, 74] width 91 height 31
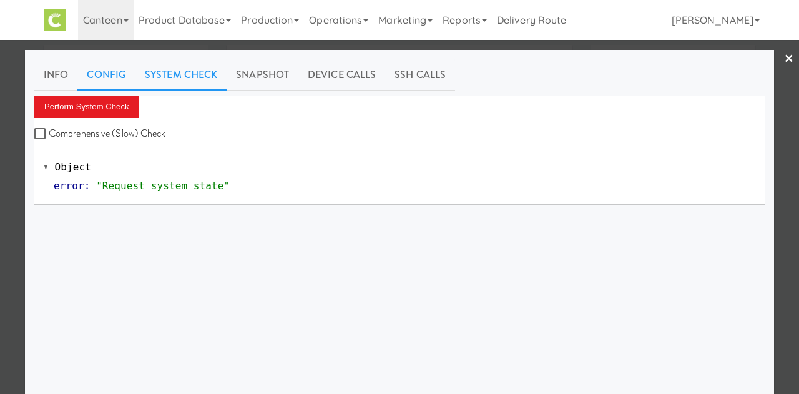
click at [100, 80] on link "Config" at bounding box center [106, 74] width 58 height 31
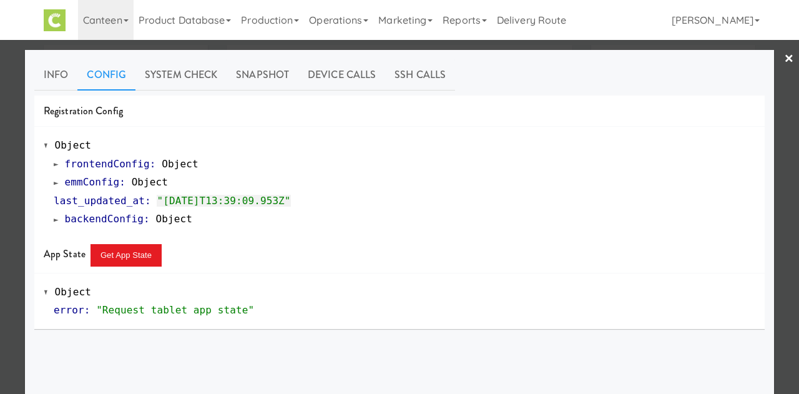
click at [784, 64] on link "×" at bounding box center [789, 59] width 10 height 39
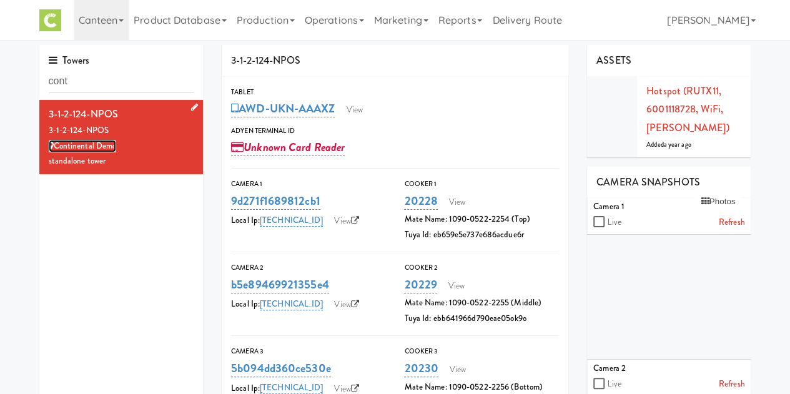
click at [84, 144] on link "Continental Demo" at bounding box center [83, 146] width 68 height 12
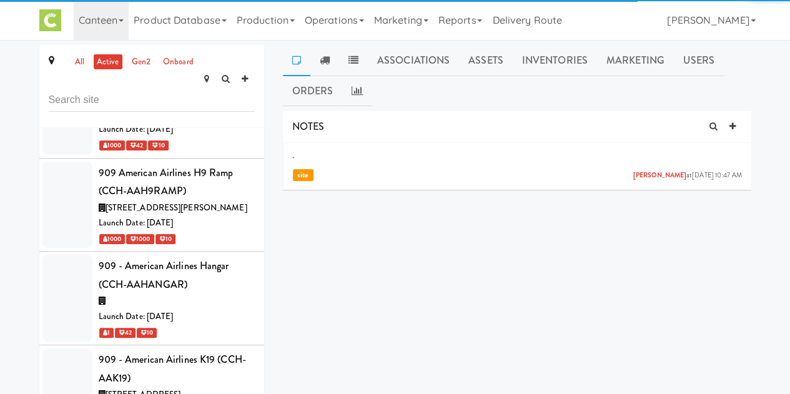
scroll to position [2017, 0]
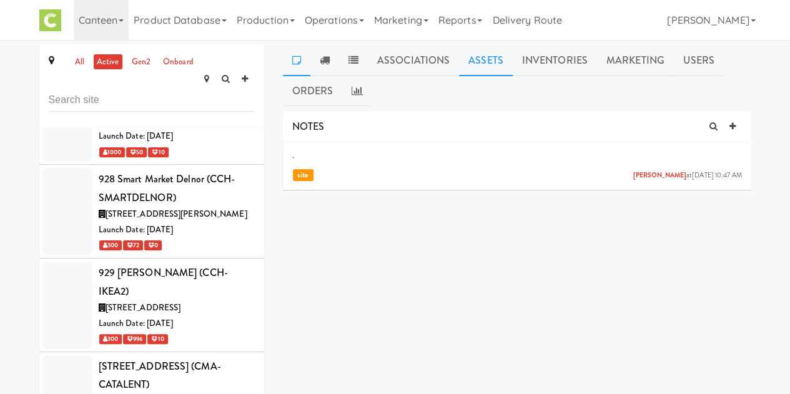
click at [481, 62] on link "Assets" at bounding box center [486, 60] width 54 height 31
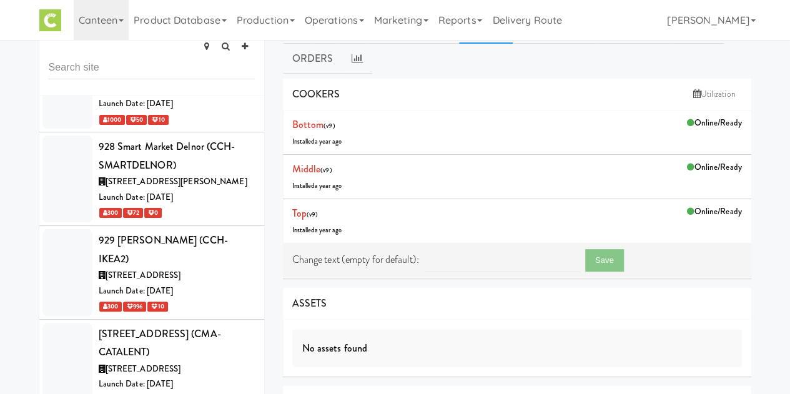
scroll to position [0, 0]
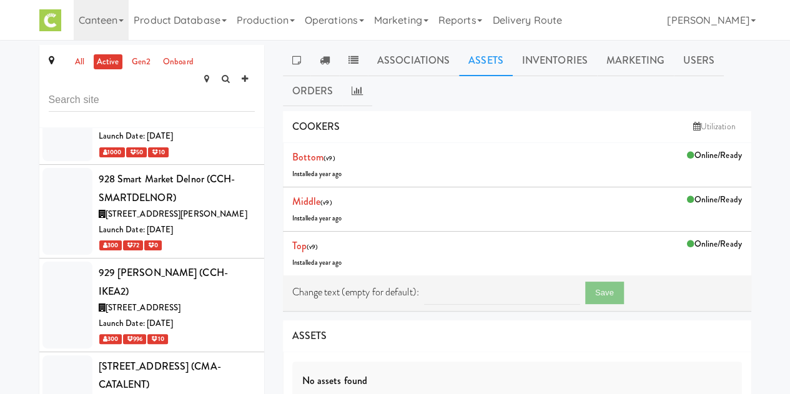
click at [789, 95] on div "all active gen2 onboard 301-Canteen Rochester (Mayo Clinic) (CRO-MAYO) 2207 7th…" at bounding box center [395, 372] width 790 height 654
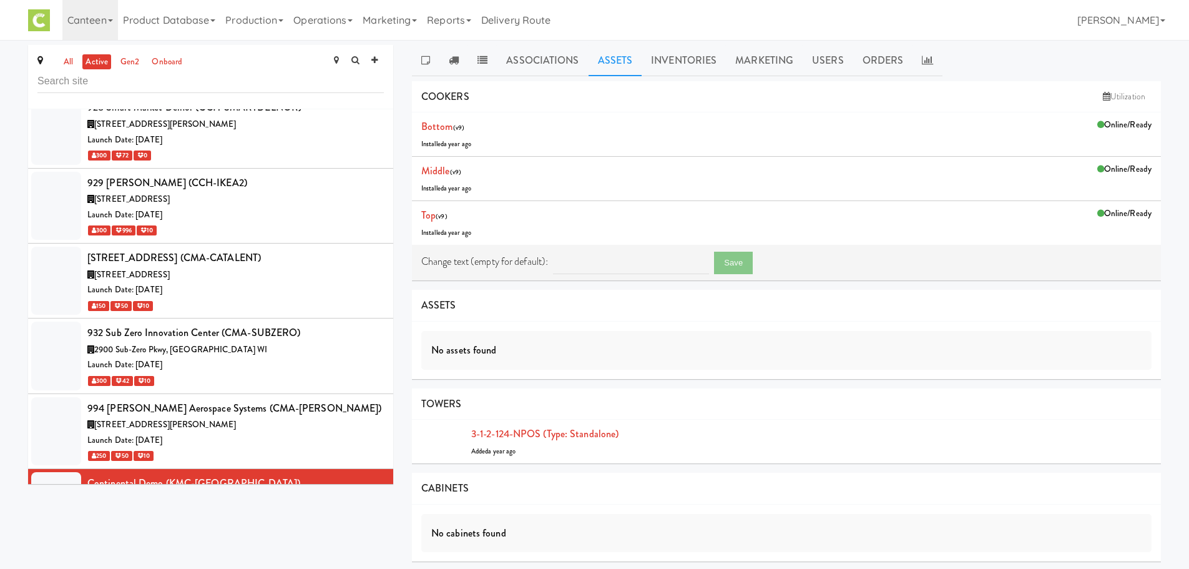
scroll to position [1802, 0]
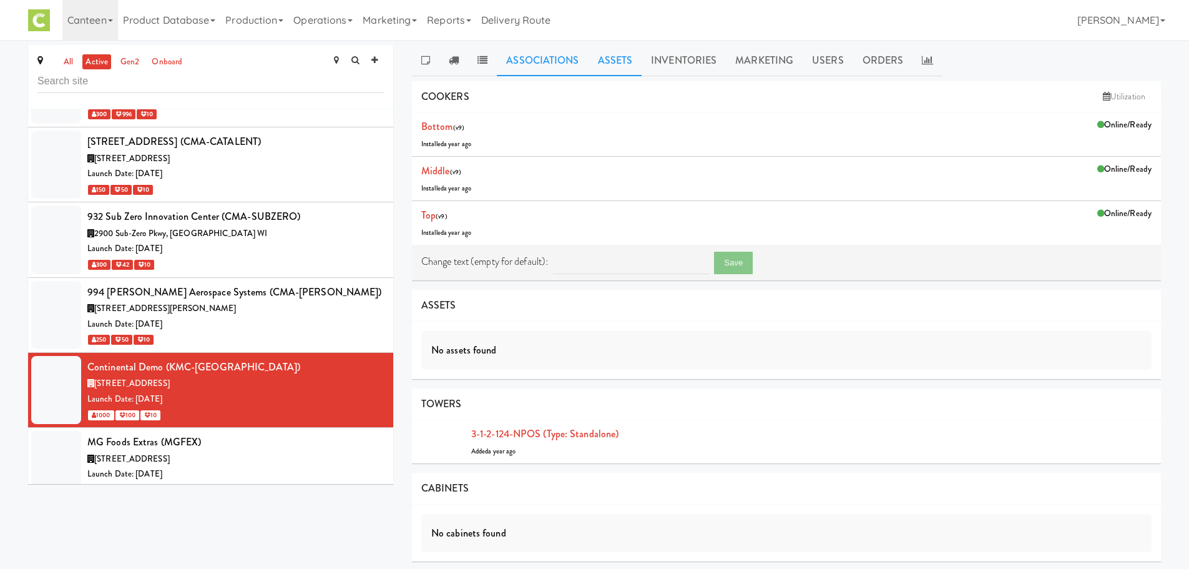
click at [545, 57] on link "Associations" at bounding box center [542, 60] width 91 height 31
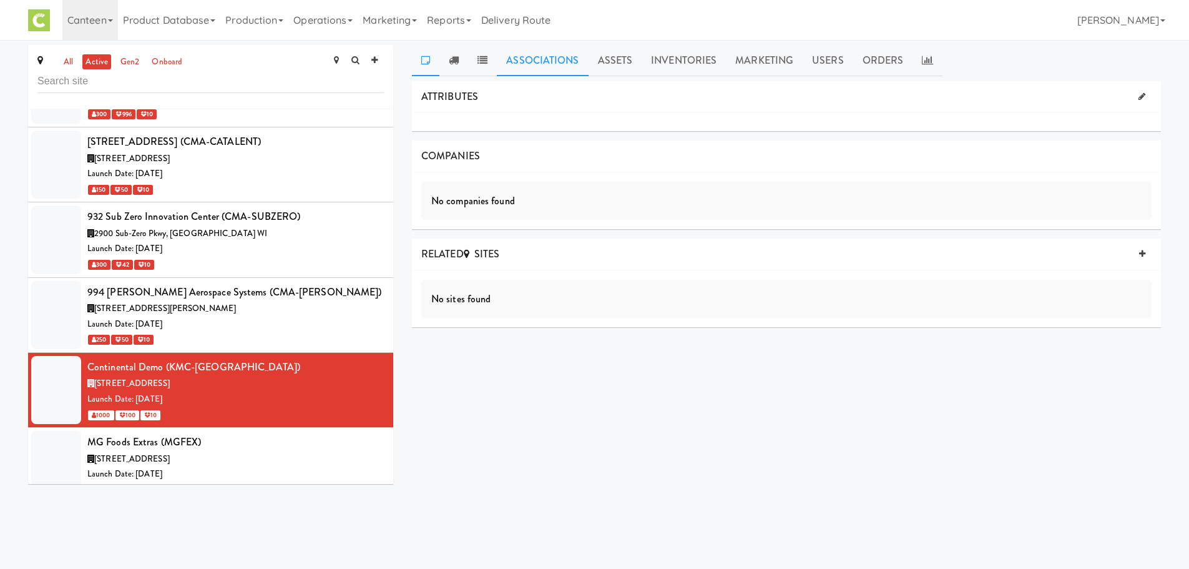
click at [428, 64] on icon at bounding box center [425, 60] width 9 height 10
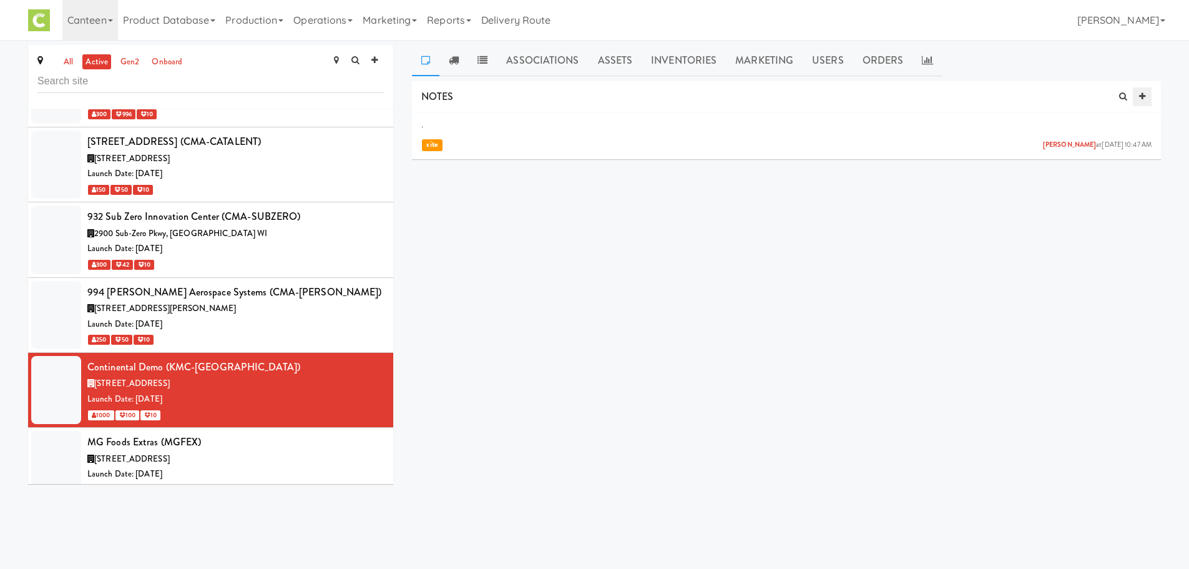
click at [1140, 96] on icon at bounding box center [1142, 96] width 6 height 8
click at [486, 158] on p at bounding box center [786, 159] width 710 height 14
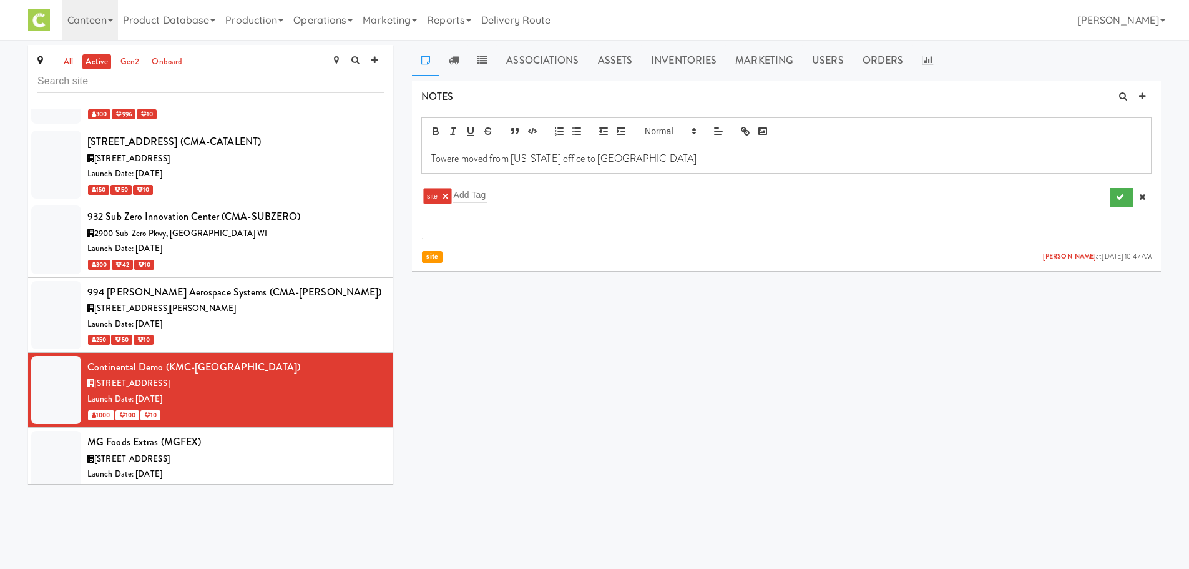
click at [510, 160] on p "Towere moved from Michigan office to I" at bounding box center [786, 159] width 710 height 14
click at [700, 154] on p "Towere moved from Continental Michigan office to I" at bounding box center [786, 159] width 710 height 14
click at [882, 161] on p "Towere moved from Continental Michigan office to Indiana office. Tower was rebo…" at bounding box center [786, 159] width 710 height 14
click at [1052, 155] on p "Towere moved from Continental Michigan office to Indiana office. Tower was rebo…" at bounding box center [786, 159] width 710 height 14
click at [1062, 145] on div "Towere moved from Continental Michigan office to Indiana office. Tower was rebo…" at bounding box center [786, 158] width 729 height 29
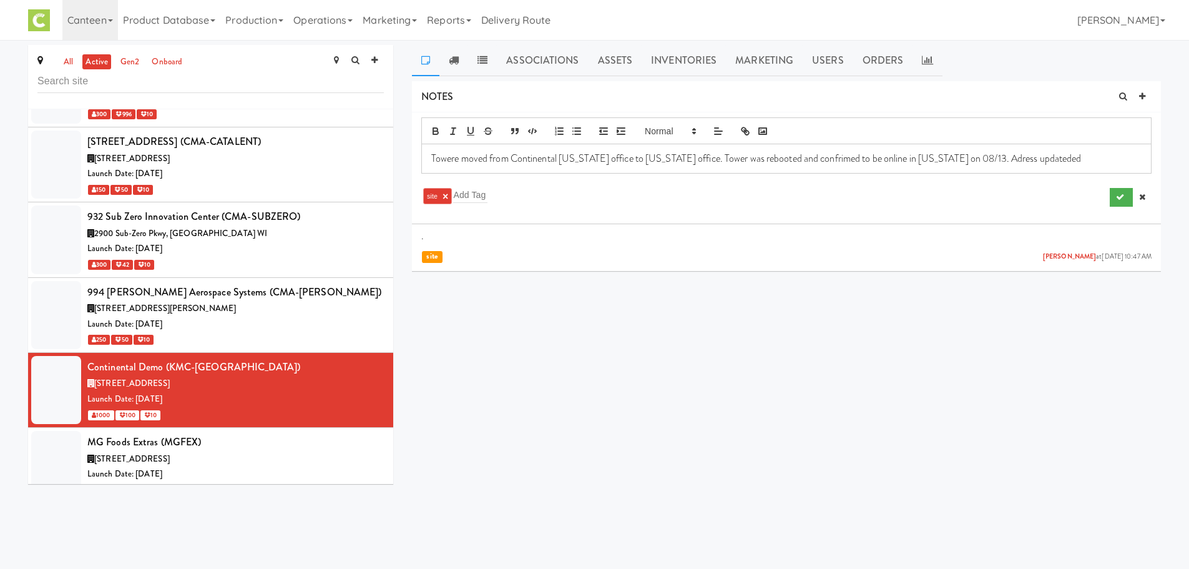
scroll to position [0, 0]
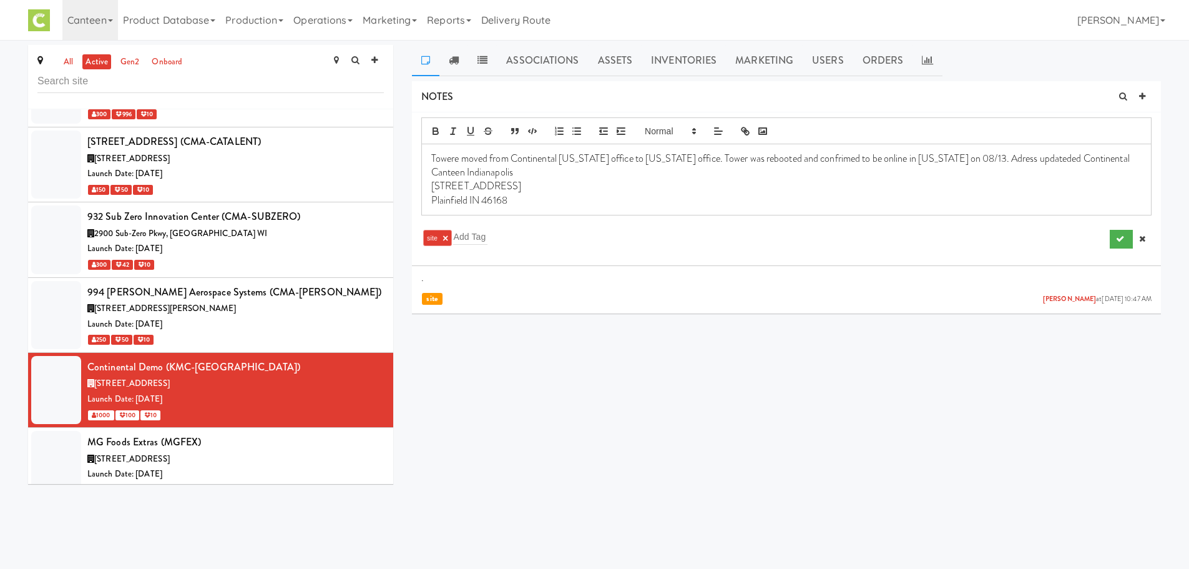
click at [1039, 162] on p "Towere moved from Continental Michigan office to Indiana office. Tower was rebo…" at bounding box center [786, 166] width 710 height 28
click at [1032, 155] on p "Towere moved from Continental Michigan office to Indiana office. Tower was rebo…" at bounding box center [786, 166] width 710 height 28
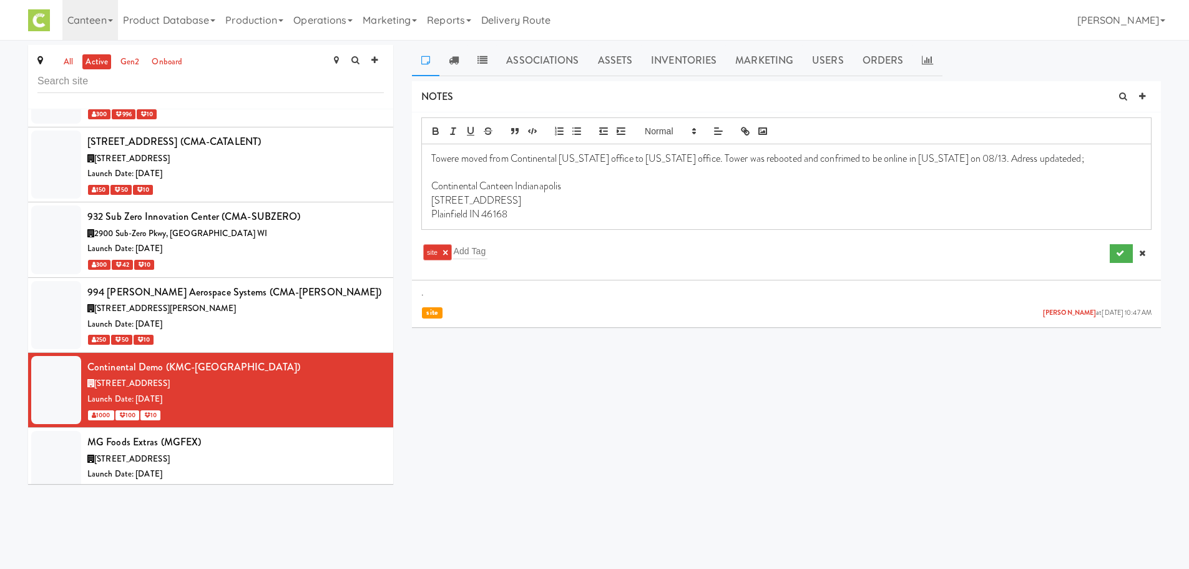
click at [1034, 161] on p "Towere moved from Continental Michigan office to Indiana office. Tower was rebo…" at bounding box center [786, 159] width 710 height 14
click at [1119, 249] on icon "submit" at bounding box center [1120, 253] width 8 height 8
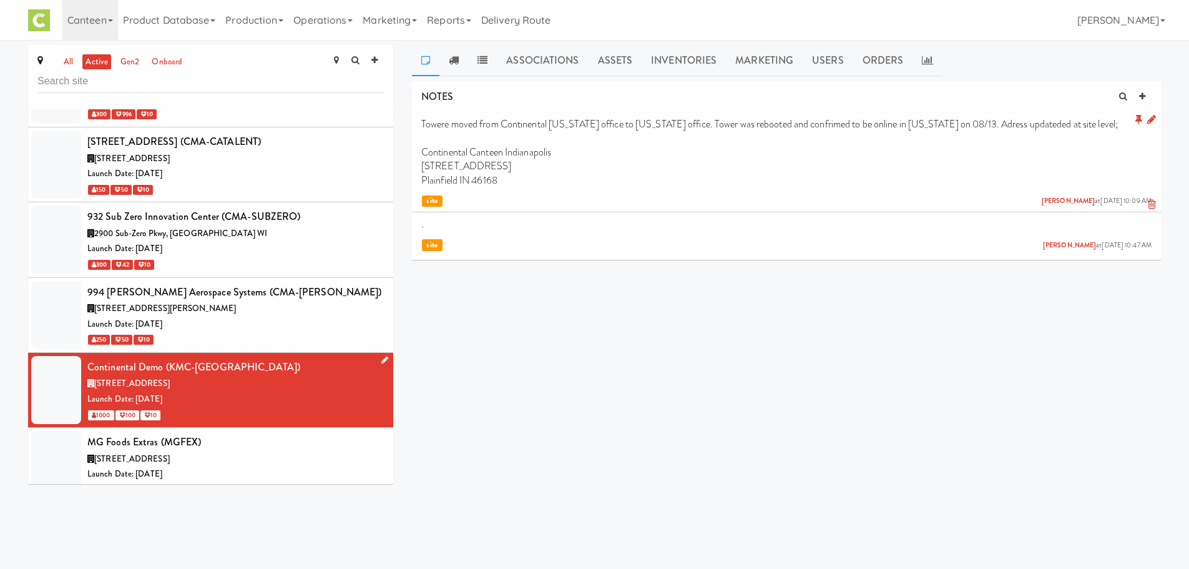
click at [377, 353] on link at bounding box center [382, 361] width 12 height 16
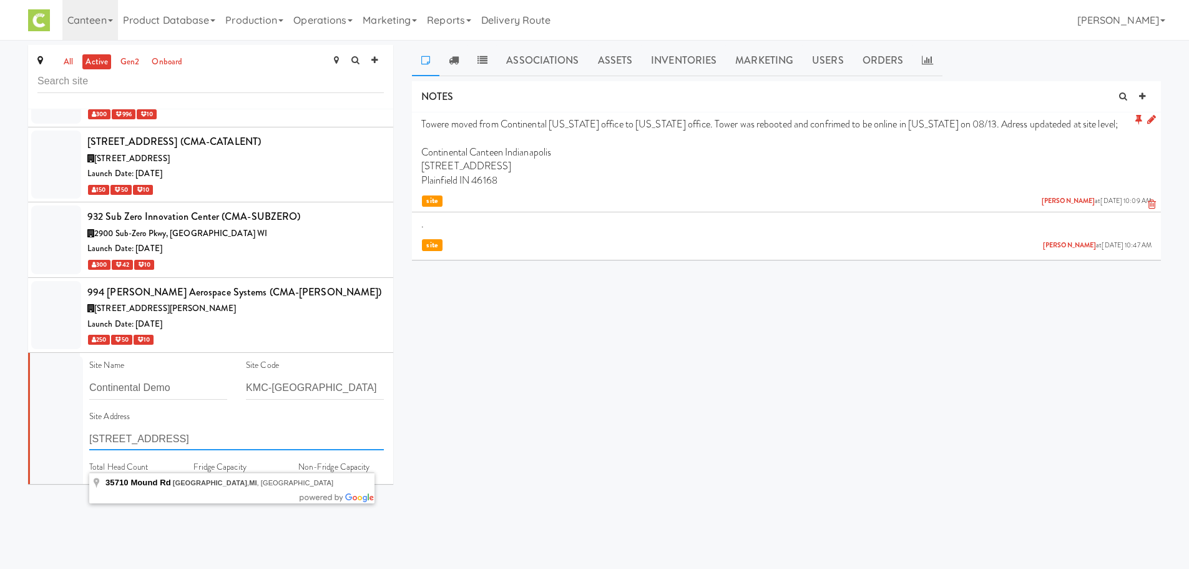
drag, startPoint x: 290, startPoint y: 413, endPoint x: 2, endPoint y: 408, distance: 288.4
click at [2, 408] on div "all active gen2 onboard 301-Canteen Rochester (Mayo Clinic) (CRO-MAYO) 2207 7th…" at bounding box center [594, 269] width 1189 height 448
click at [562, 414] on div "all active gen2 onboard 301-Canteen Rochester (Mayo Clinic) (CRO-MAYO) 2207 7th…" at bounding box center [594, 269] width 1151 height 448
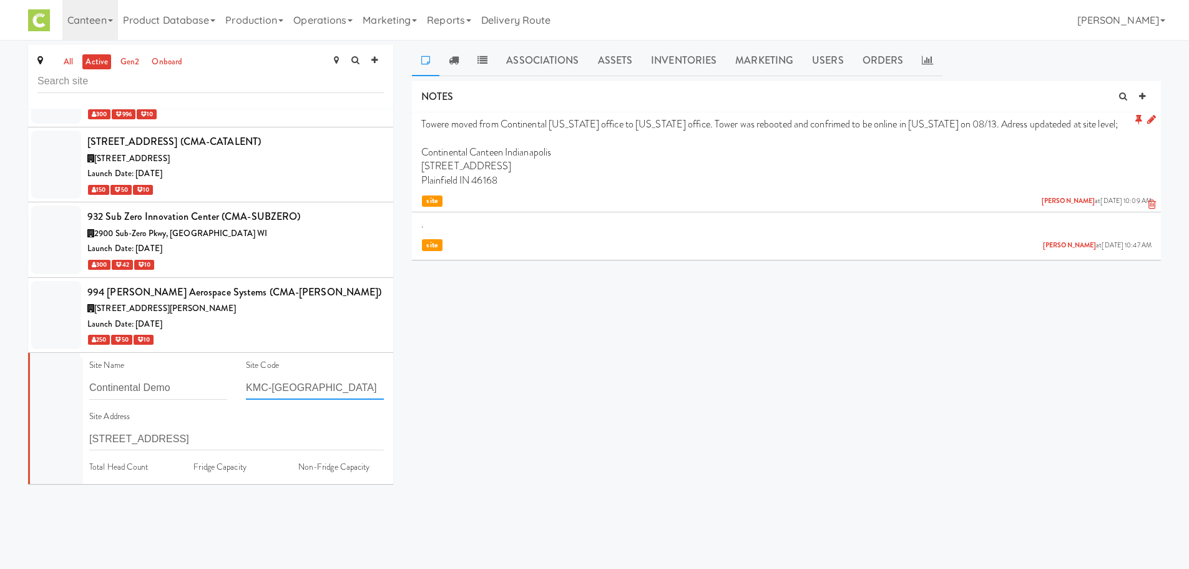
click at [328, 376] on input "KMC-SOUTHBEND" at bounding box center [315, 387] width 138 height 23
click at [271, 376] on input "KMC-indiana" at bounding box center [315, 387] width 138 height 23
type input "KMC-indiana"
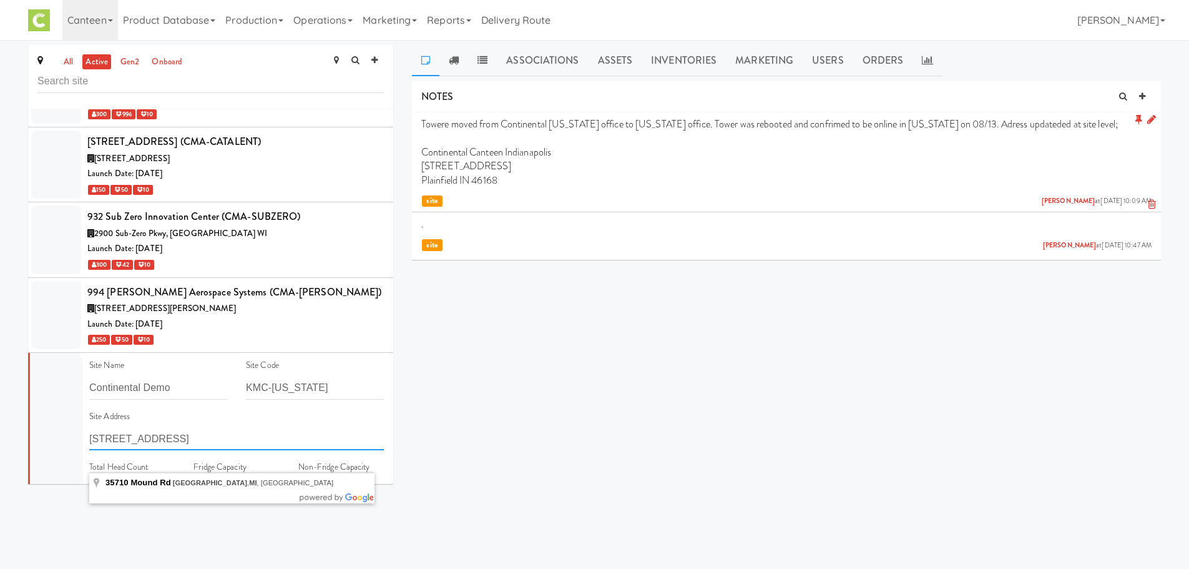
drag, startPoint x: 282, startPoint y: 421, endPoint x: 5, endPoint y: 422, distance: 277.1
click at [5, 422] on div "all active gen2 onboard 301-Canteen Rochester (Mayo Clinic) (CRO-MAYO) 2207 7th…" at bounding box center [594, 269] width 1189 height 448
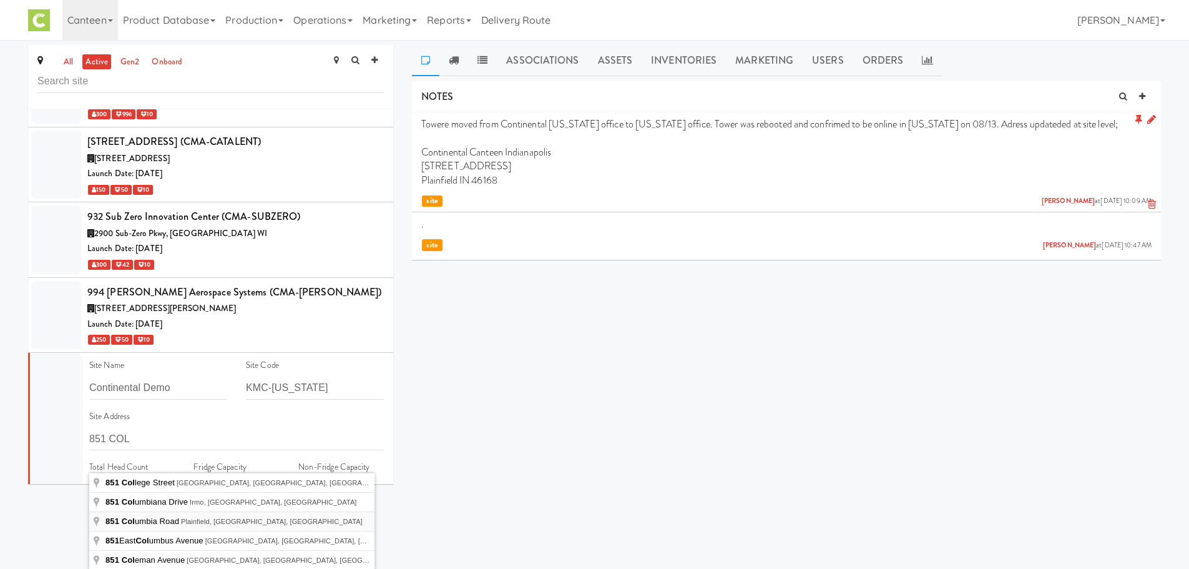
type input "851 Columbia Road, Plainfield, IN, USA"
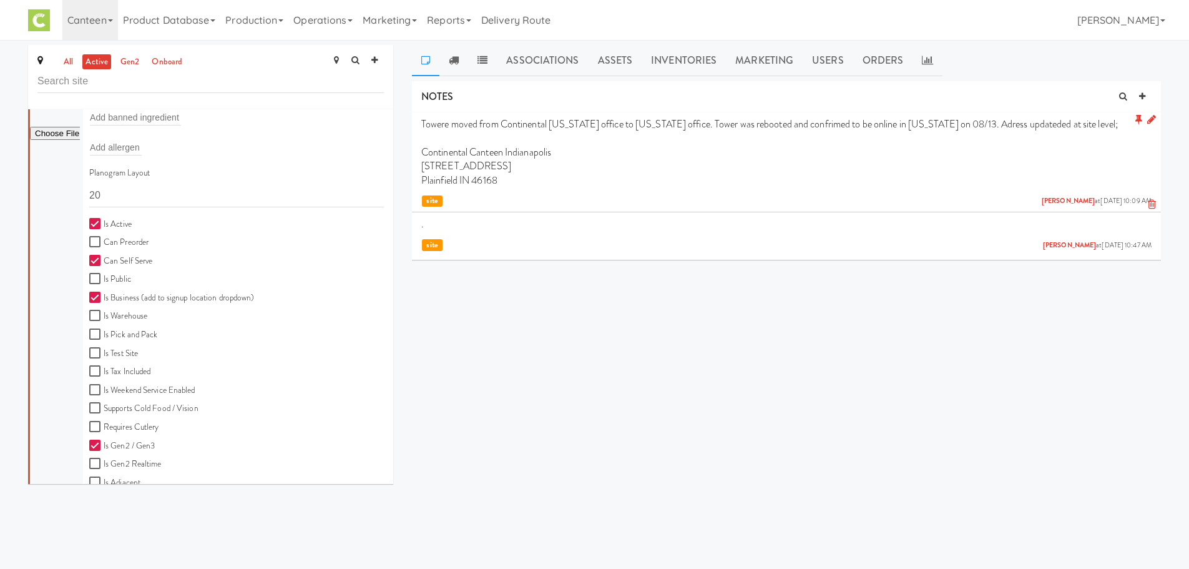
scroll to position [2359, 0]
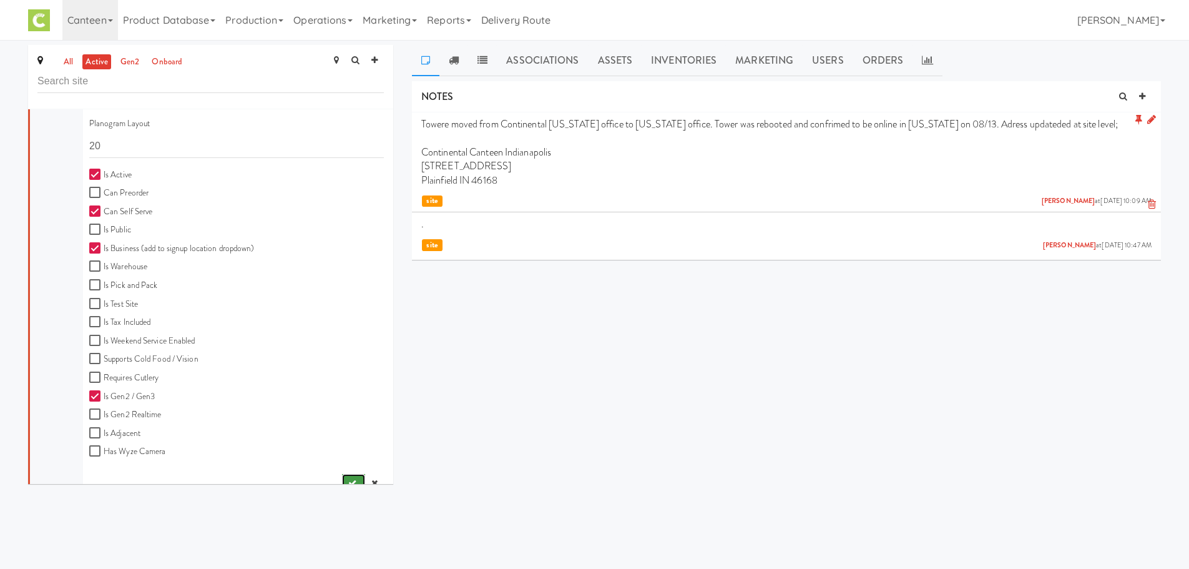
click at [342, 474] on button "submit" at bounding box center [353, 483] width 23 height 19
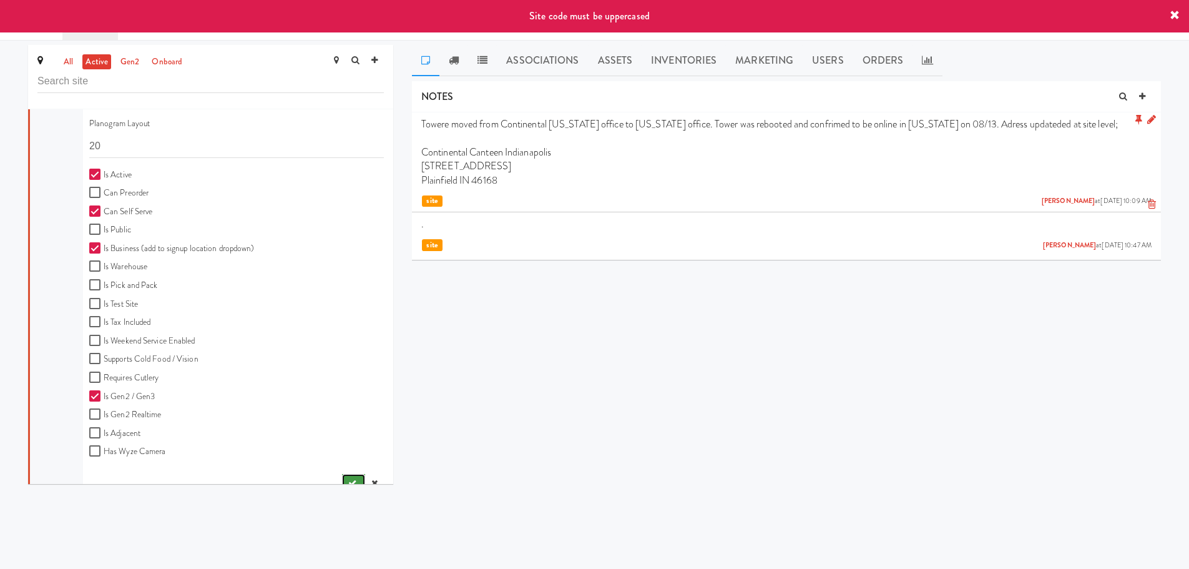
click at [342, 474] on button "submit" at bounding box center [353, 483] width 23 height 19
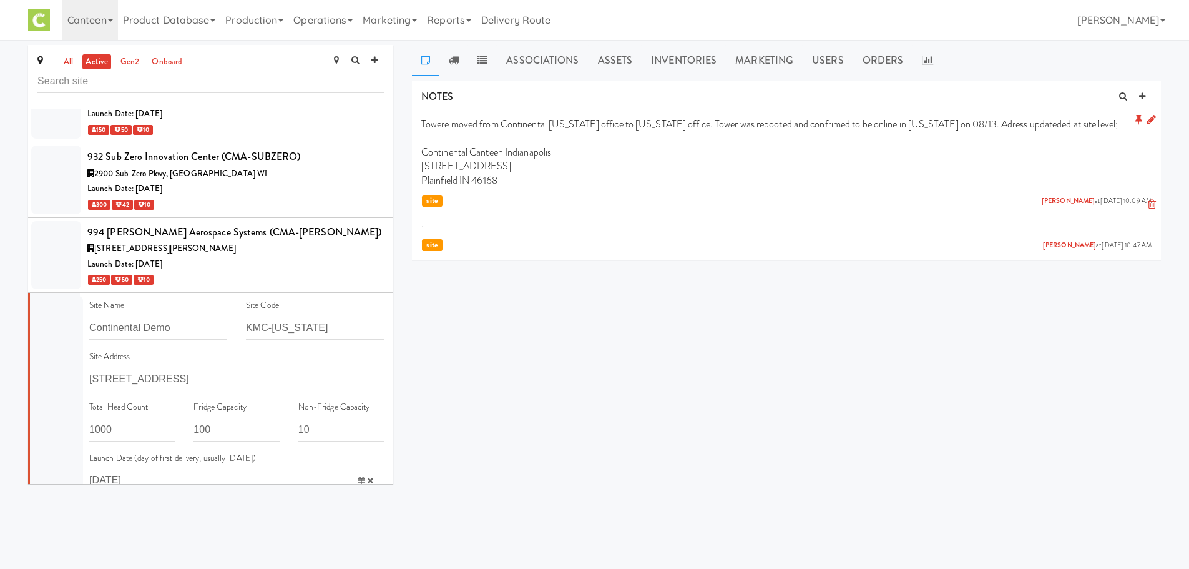
scroll to position [1857, 0]
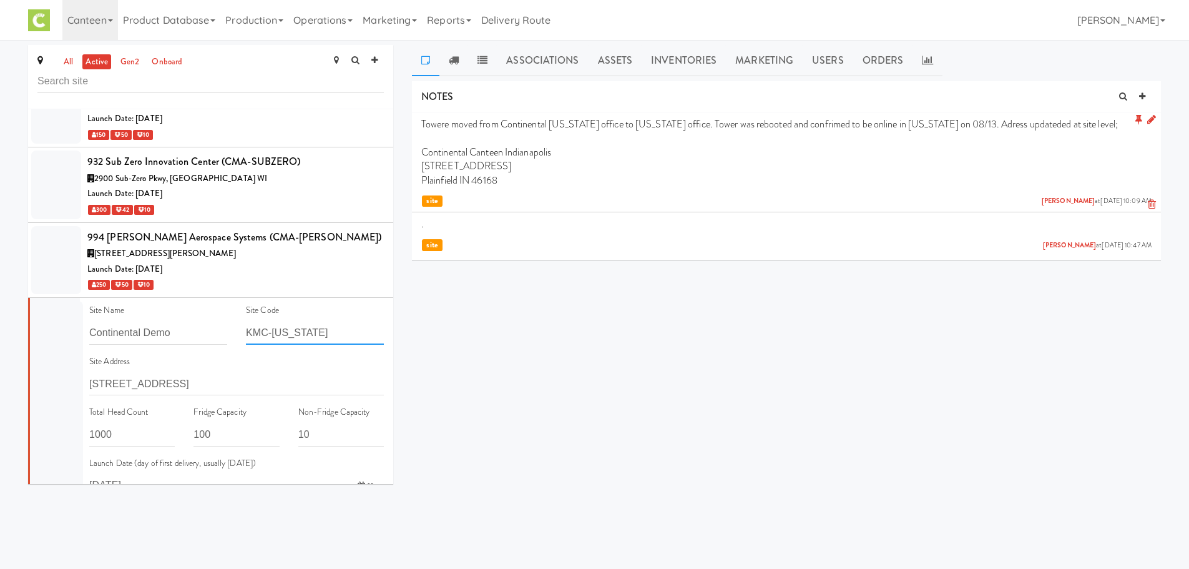
click at [319, 321] on input "KMC-indiana" at bounding box center [315, 332] width 138 height 23
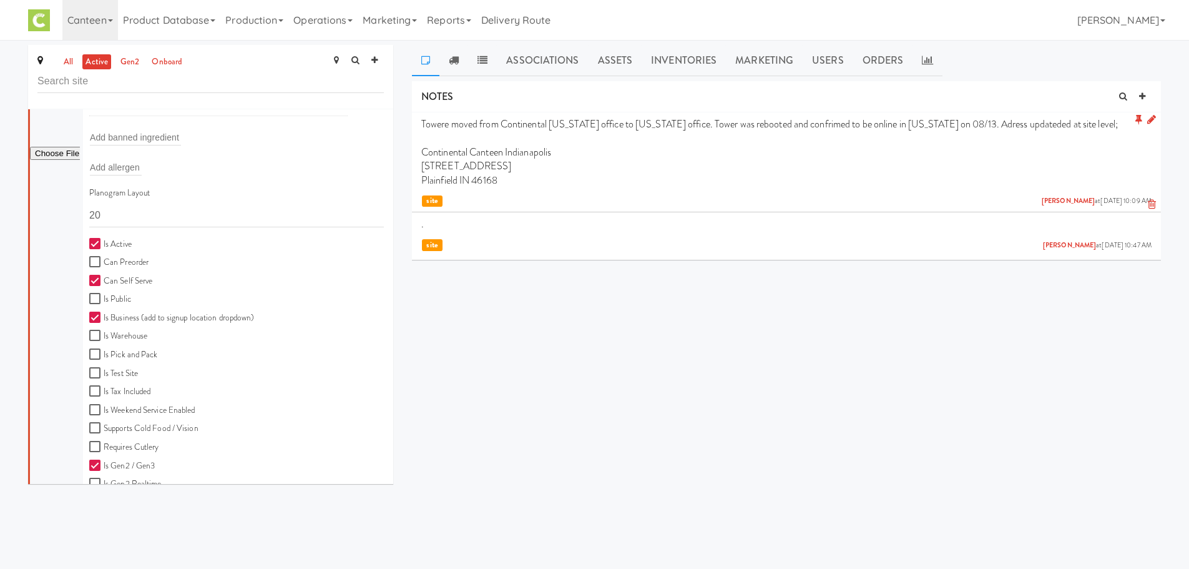
scroll to position [2429, 0]
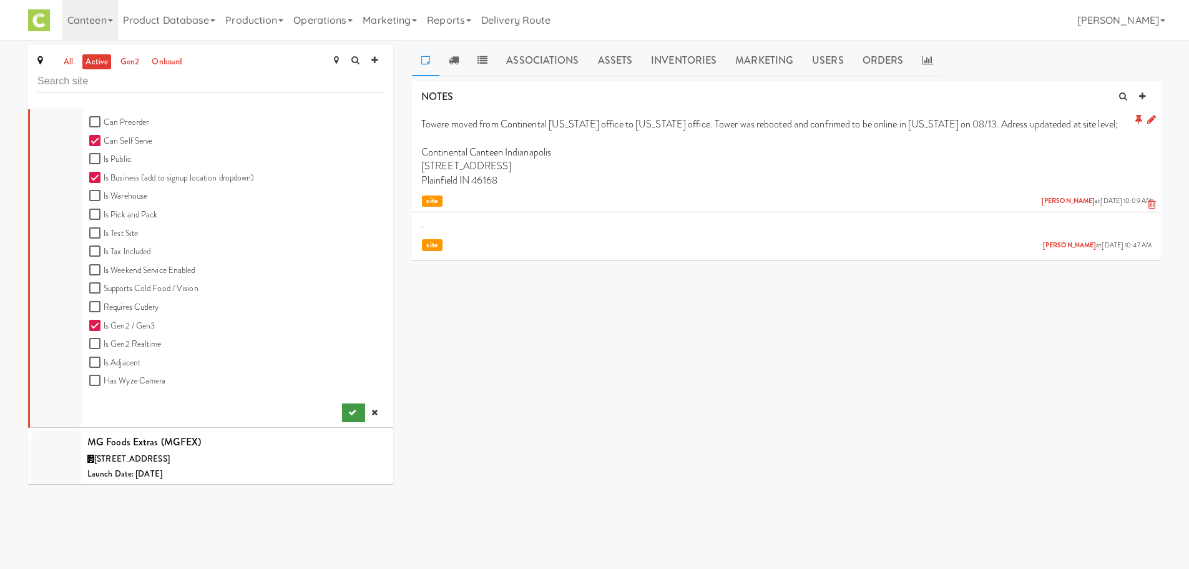
type input "KMC-INDIANA"
click at [342, 403] on button "submit" at bounding box center [353, 412] width 23 height 19
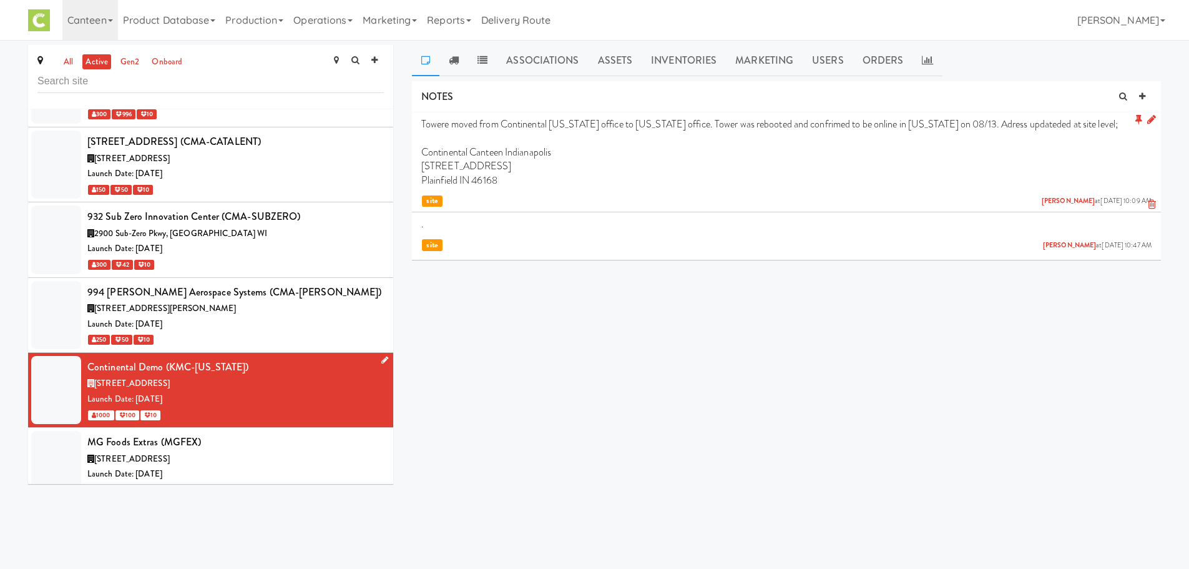
click at [334, 407] on div "1000 100 10" at bounding box center [235, 415] width 296 height 16
click at [1149, 123] on icon at bounding box center [1151, 119] width 9 height 11
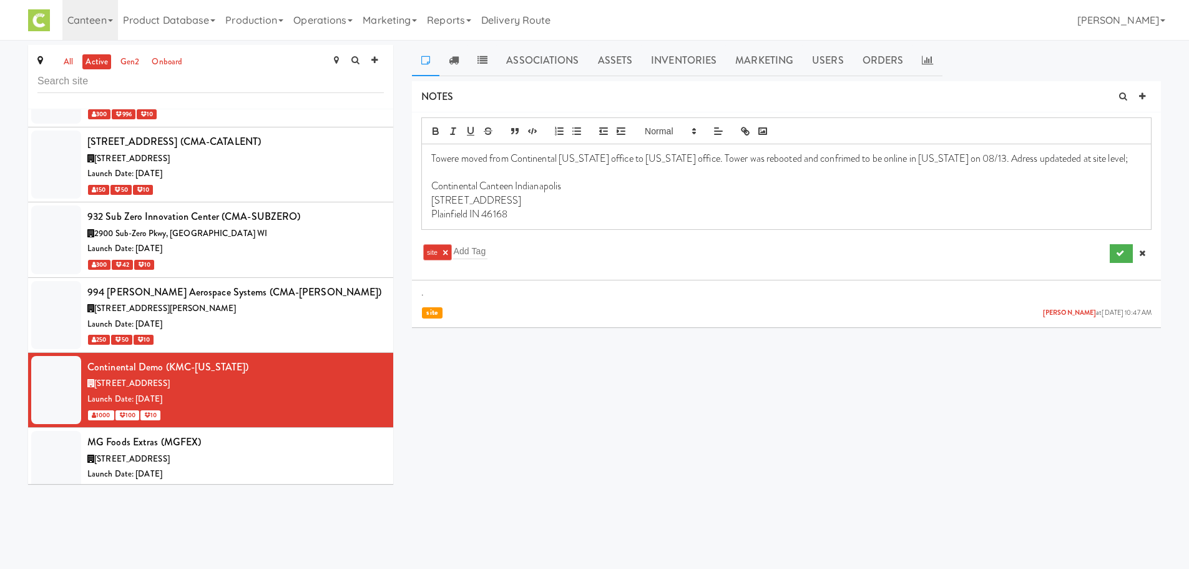
click at [971, 162] on p "Towere moved from Continental Michigan office to Indiana office. Tower was rebo…" at bounding box center [786, 159] width 710 height 14
click at [1112, 257] on button "submit" at bounding box center [1121, 253] width 23 height 19
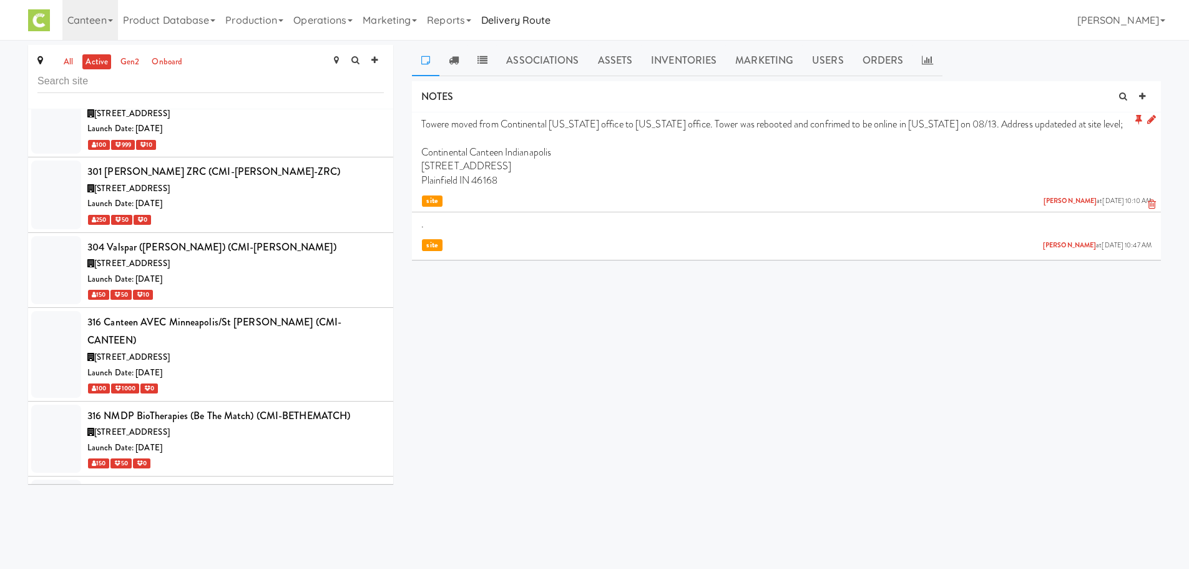
scroll to position [0, 0]
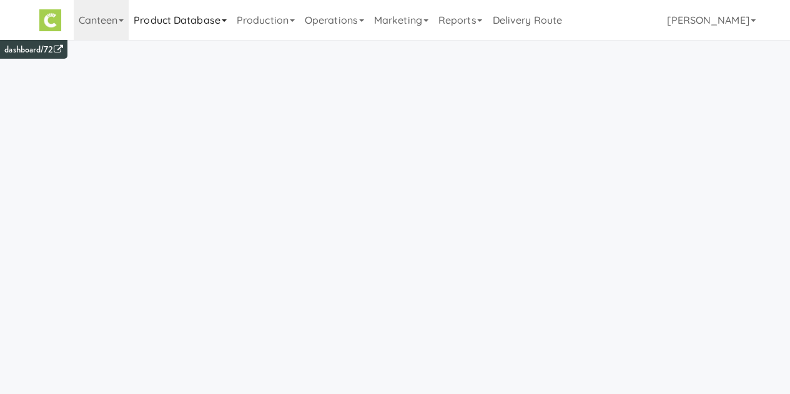
click at [192, 37] on link "Product Database" at bounding box center [180, 20] width 103 height 40
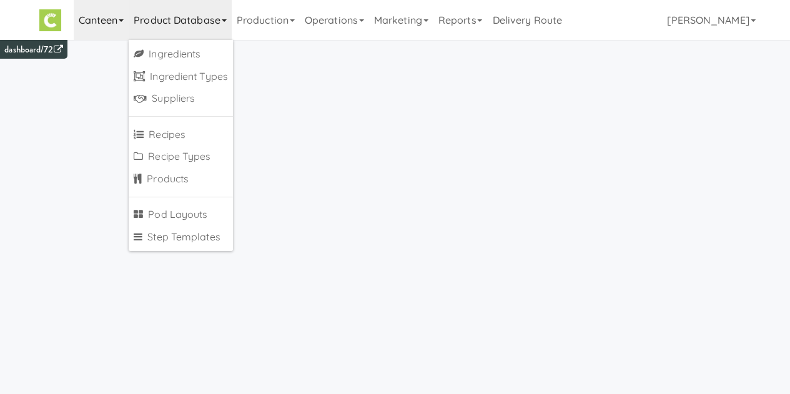
click at [109, 33] on link "Canteen" at bounding box center [102, 20] width 56 height 40
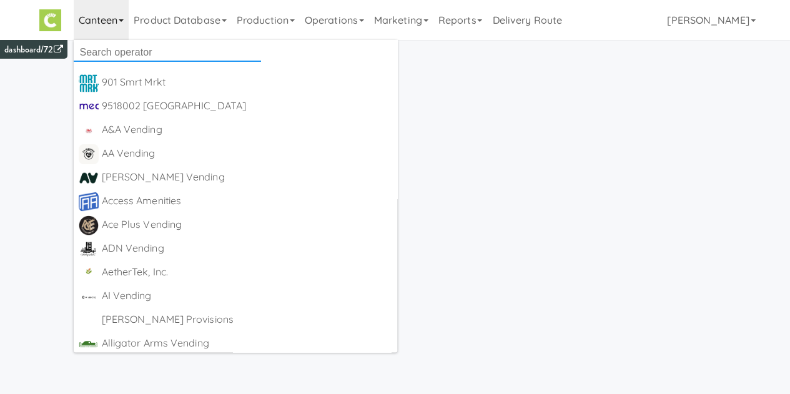
click at [121, 50] on input "text" at bounding box center [167, 52] width 187 height 19
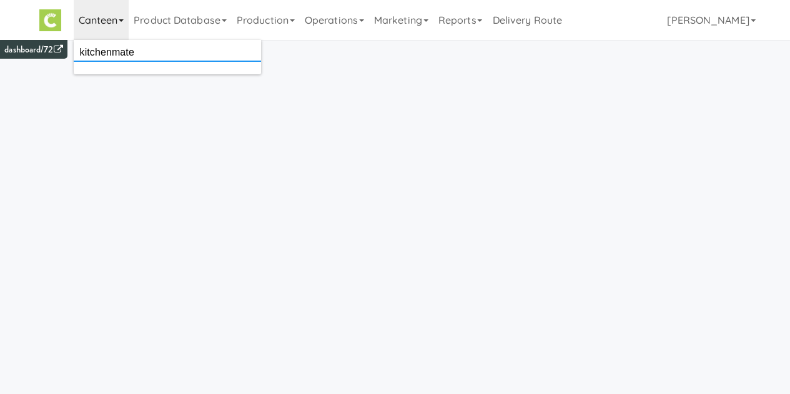
type input "kitchenmate"
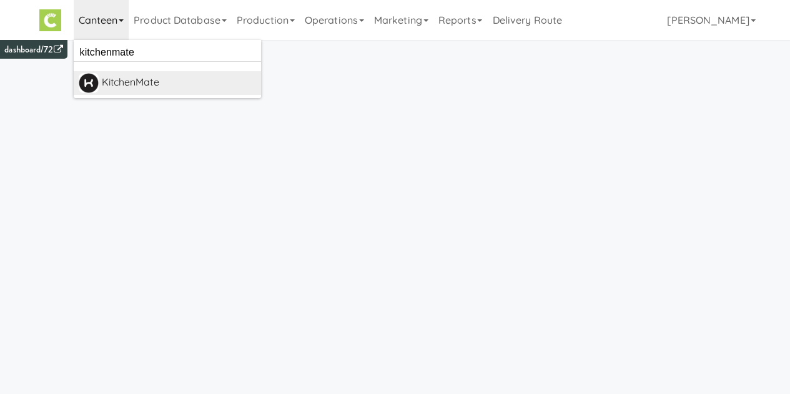
click at [144, 79] on div "KitchenMate" at bounding box center [179, 82] width 154 height 19
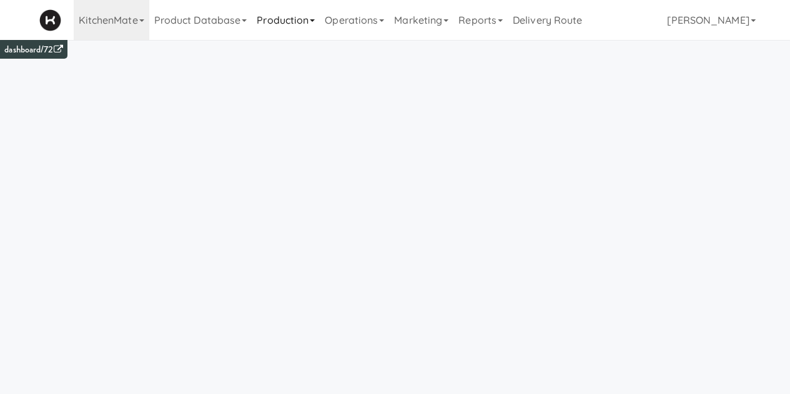
click at [275, 18] on link "Production" at bounding box center [286, 20] width 68 height 40
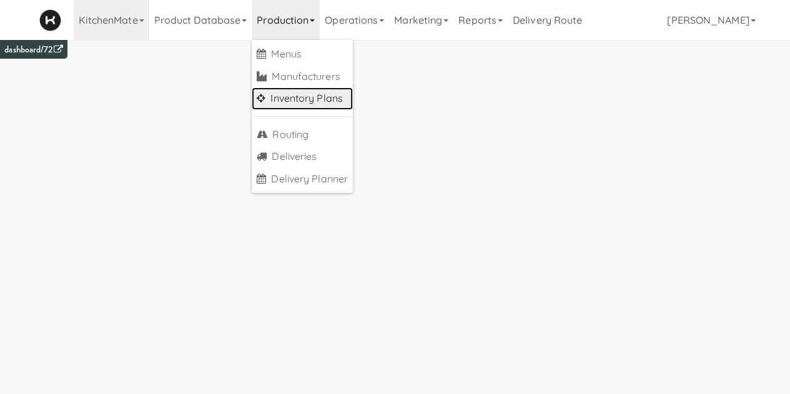
click at [278, 95] on link "Inventory Plans" at bounding box center [302, 98] width 101 height 22
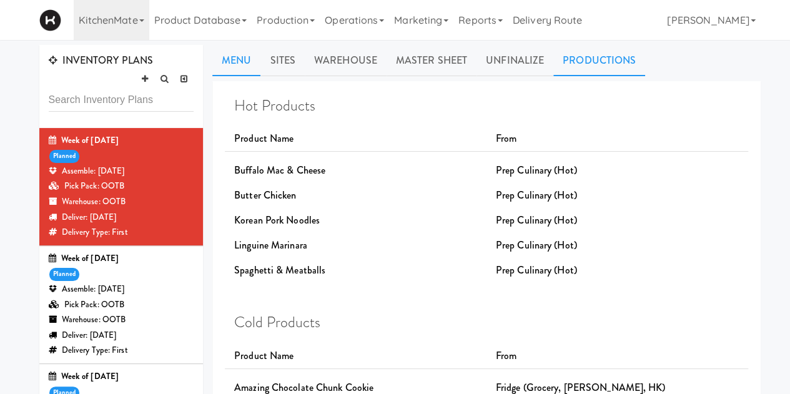
click at [579, 66] on link "Productions" at bounding box center [599, 60] width 92 height 31
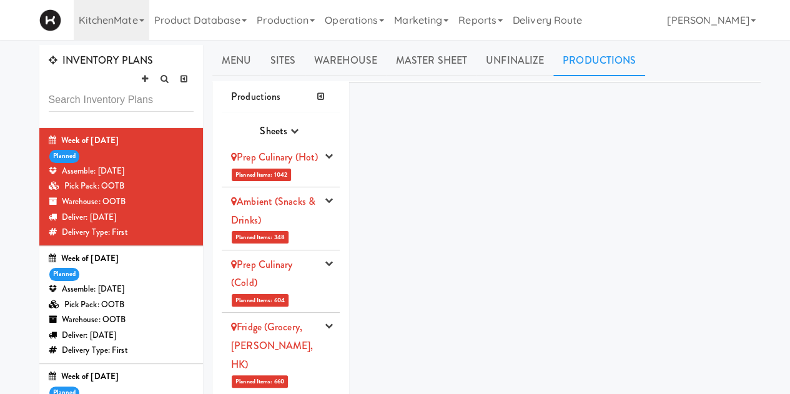
click at [297, 229] on div "Ambient (Snacks & Drinks)" at bounding box center [275, 210] width 89 height 37
click at [307, 229] on div "Ambient (Snacks & Drinks)" at bounding box center [275, 210] width 89 height 37
click at [327, 204] on icon "button" at bounding box center [329, 200] width 8 height 8
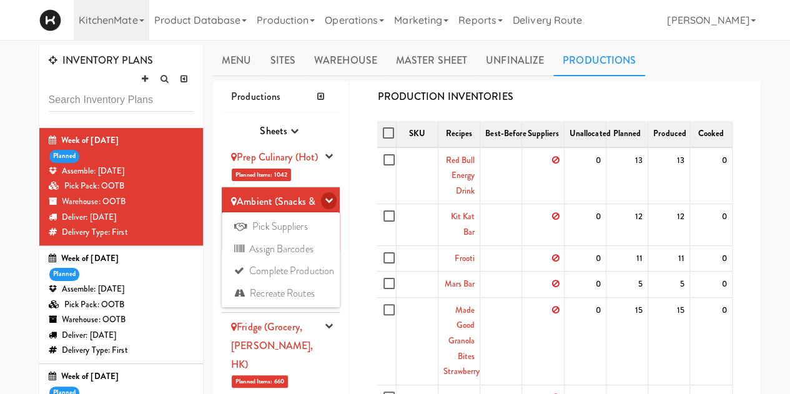
click at [327, 204] on icon "button" at bounding box center [329, 200] width 8 height 8
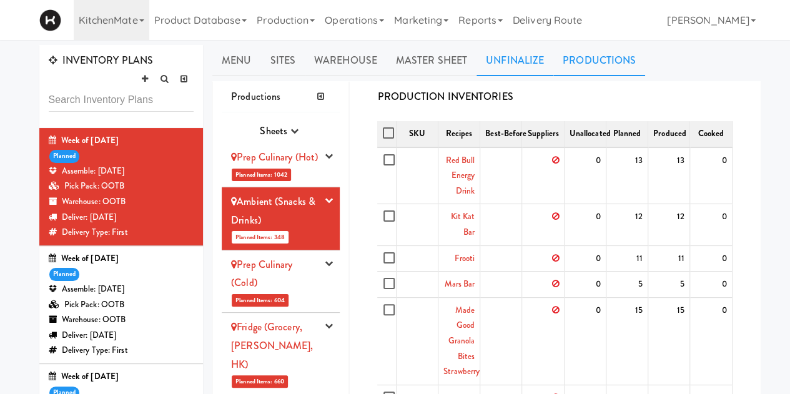
click at [521, 59] on link "Unfinalize" at bounding box center [514, 60] width 77 height 31
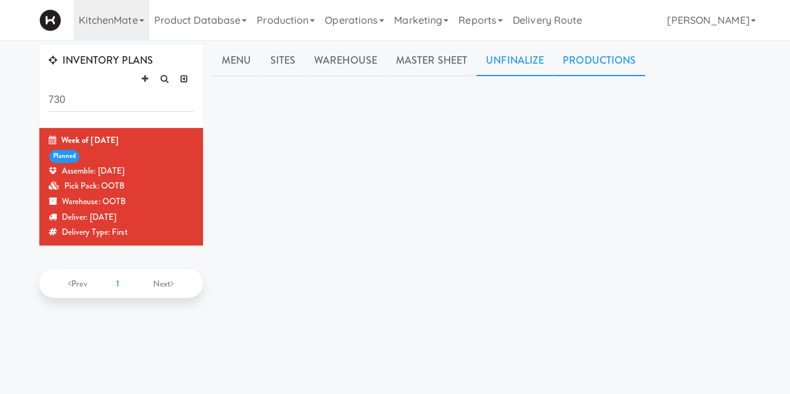
click at [633, 61] on link "Productions" at bounding box center [599, 60] width 92 height 31
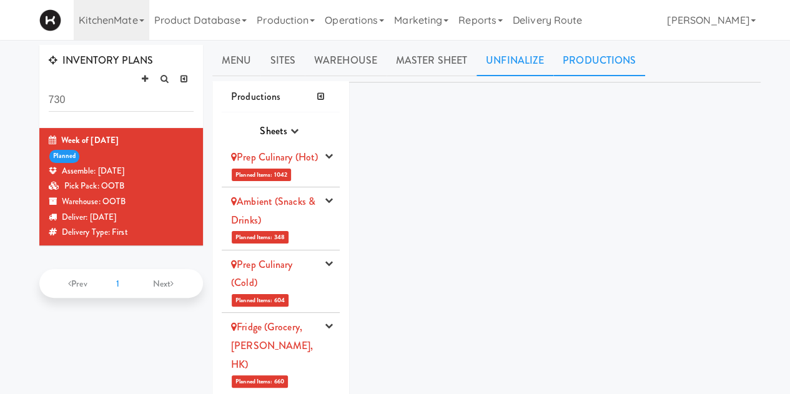
click at [496, 59] on link "Unfinalize" at bounding box center [514, 60] width 77 height 31
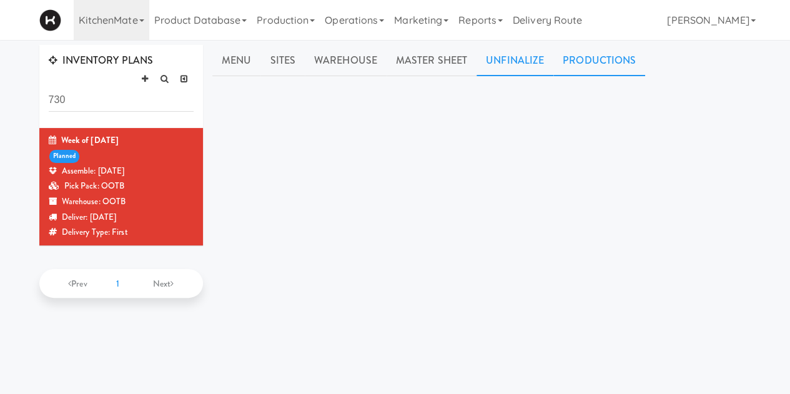
click at [600, 64] on link "Productions" at bounding box center [599, 60] width 92 height 31
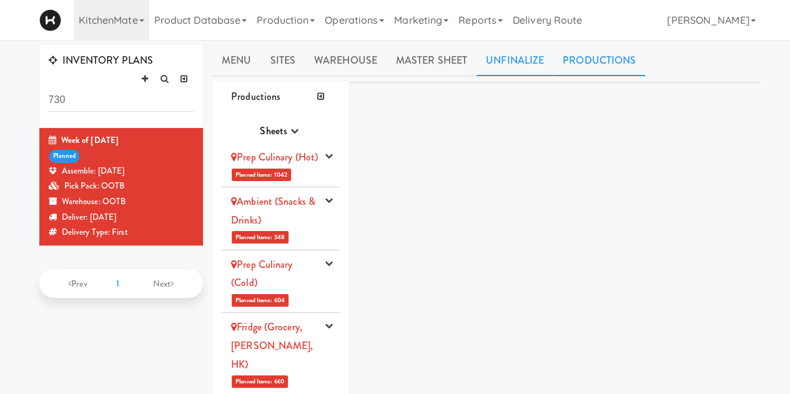
click at [498, 51] on link "Unfinalize" at bounding box center [514, 60] width 77 height 31
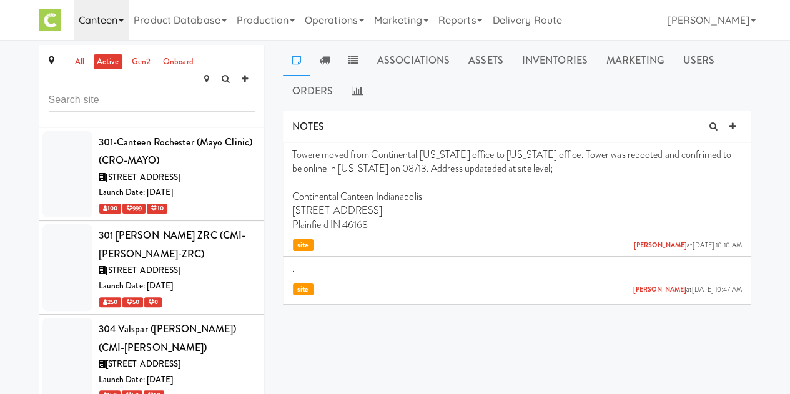
click at [113, 17] on link "Canteen" at bounding box center [102, 20] width 56 height 40
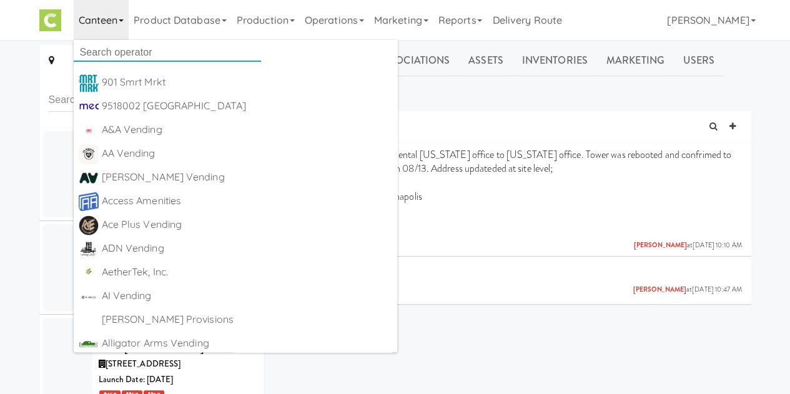
click at [122, 57] on input "text" at bounding box center [167, 52] width 187 height 19
type input "kitchenmate"
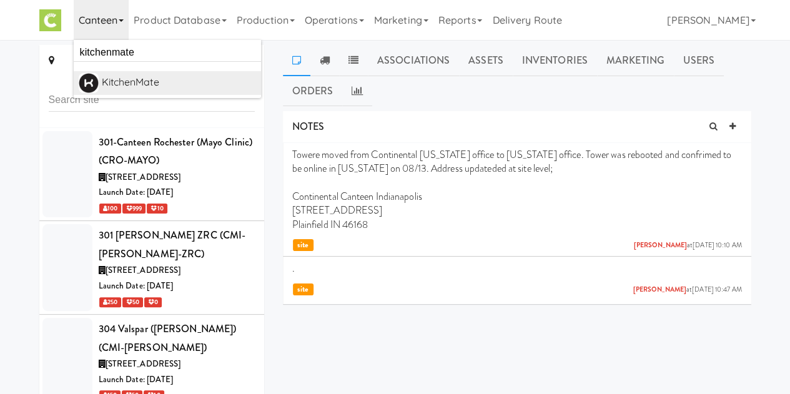
click at [150, 79] on div "KitchenMate" at bounding box center [179, 82] width 154 height 19
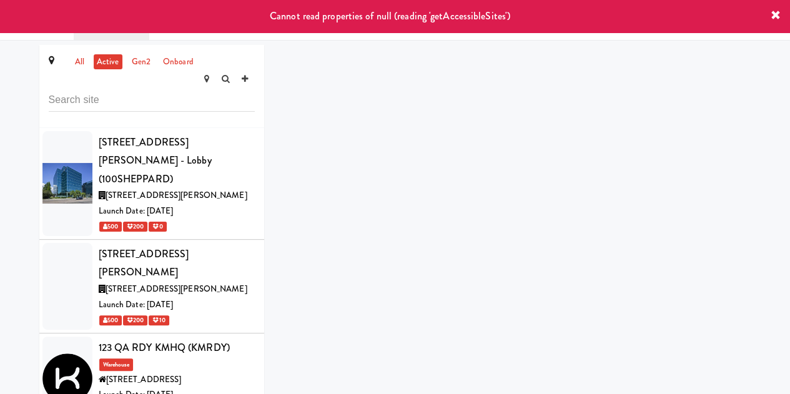
click at [776, 17] on icon at bounding box center [775, 16] width 10 height 10
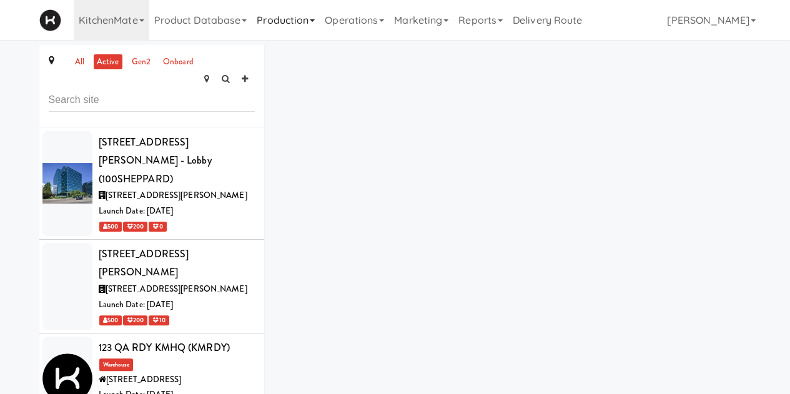
click at [280, 18] on link "Production" at bounding box center [286, 20] width 68 height 40
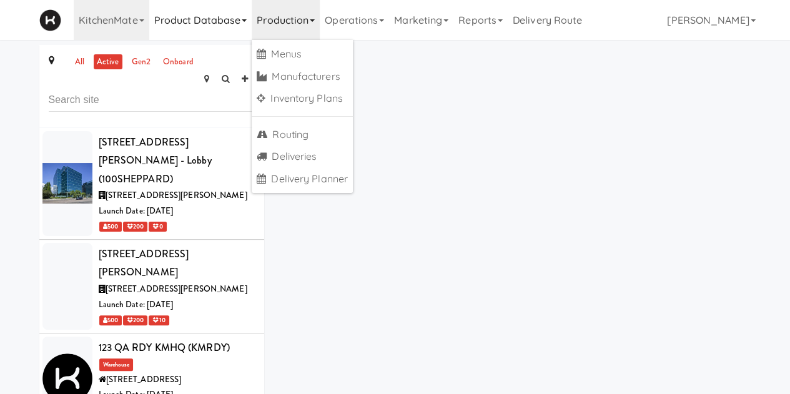
click at [227, 29] on link "Product Database" at bounding box center [200, 20] width 103 height 40
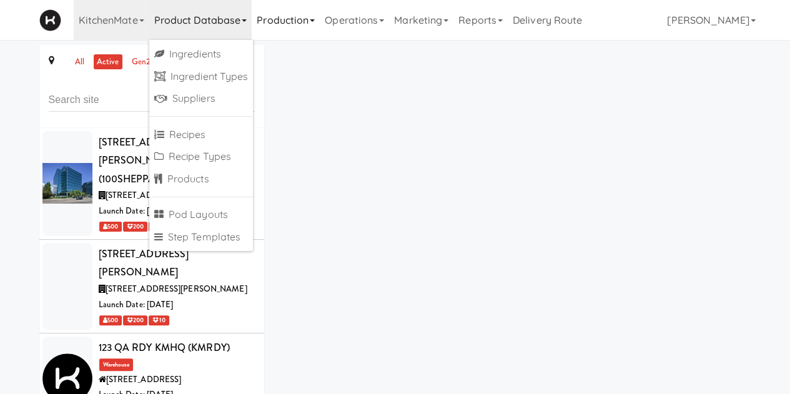
click at [311, 16] on link "Production" at bounding box center [286, 20] width 68 height 40
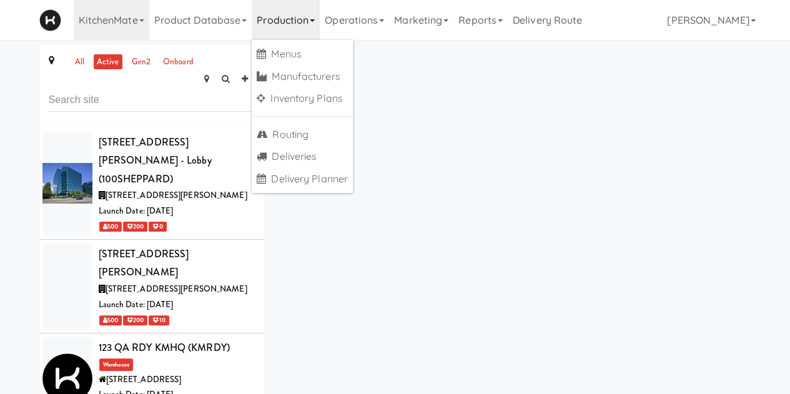
click at [293, 112] on ul "Menus Manufacturers Inventory Plans Routing Deliveries Delivery Planner" at bounding box center [302, 116] width 101 height 153
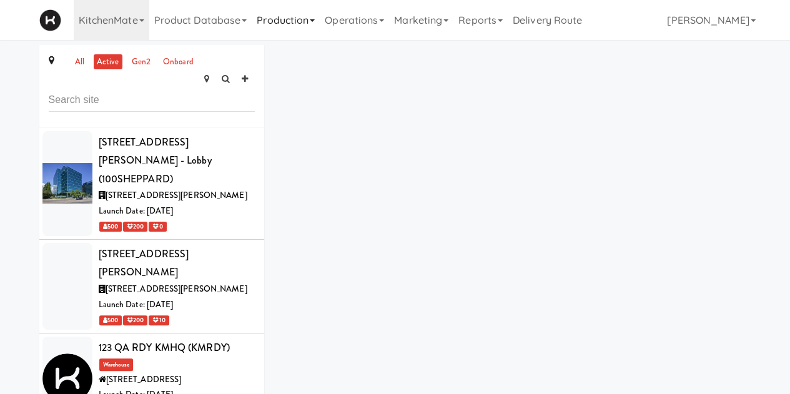
click at [293, 39] on link "Production" at bounding box center [286, 20] width 68 height 40
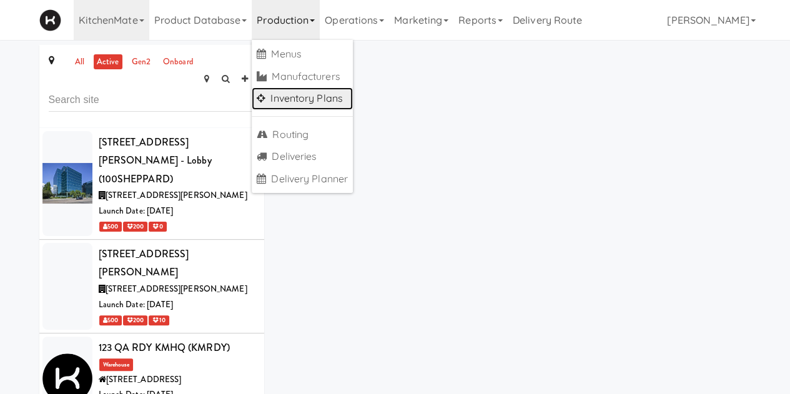
click at [285, 97] on link "Inventory Plans" at bounding box center [302, 98] width 101 height 22
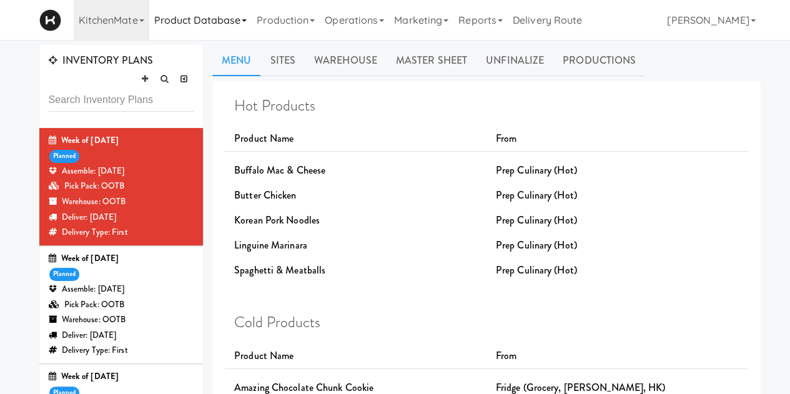
click at [233, 36] on link "Product Database" at bounding box center [200, 20] width 103 height 40
click at [293, 36] on link "Production" at bounding box center [286, 20] width 68 height 40
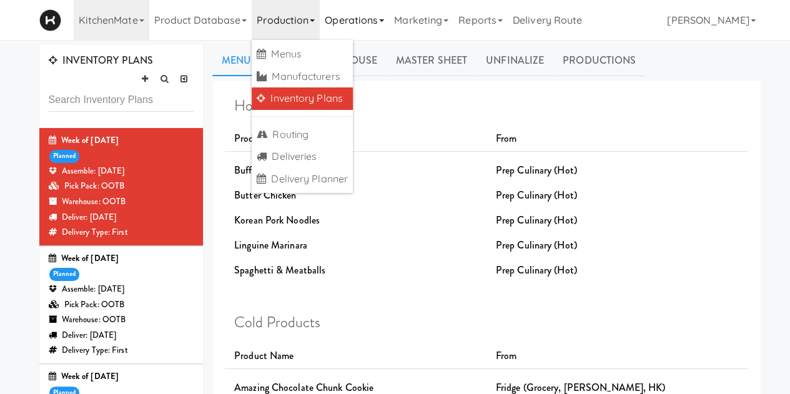
click at [369, 37] on link "Operations" at bounding box center [354, 20] width 69 height 40
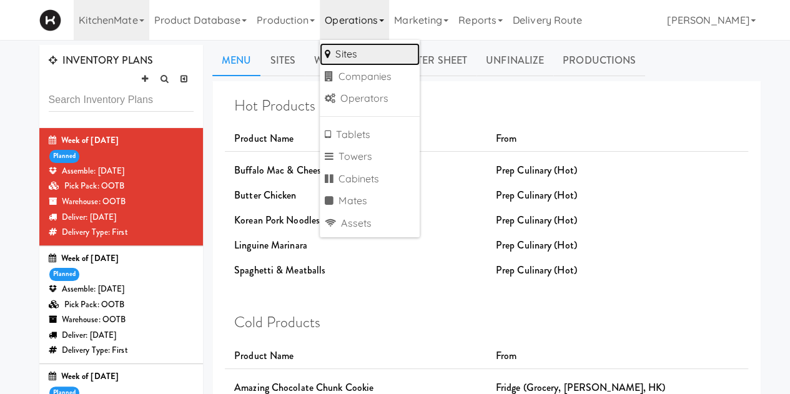
click at [359, 56] on link "Sites" at bounding box center [370, 54] width 100 height 22
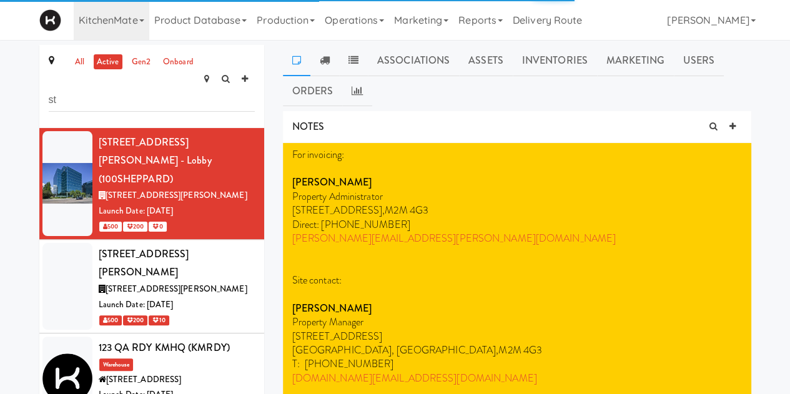
type input "s"
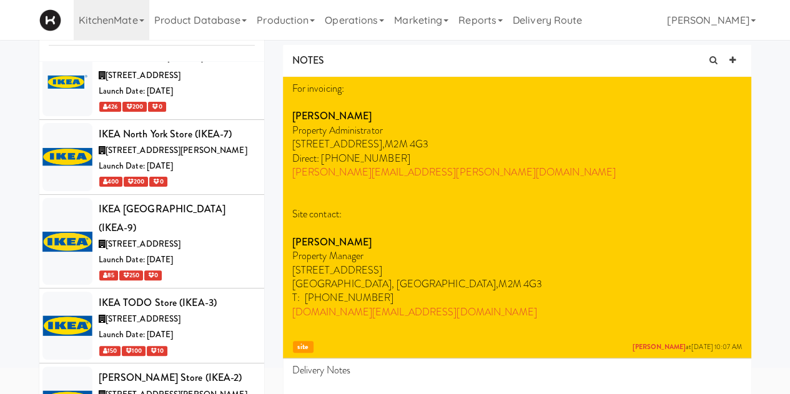
scroll to position [150, 0]
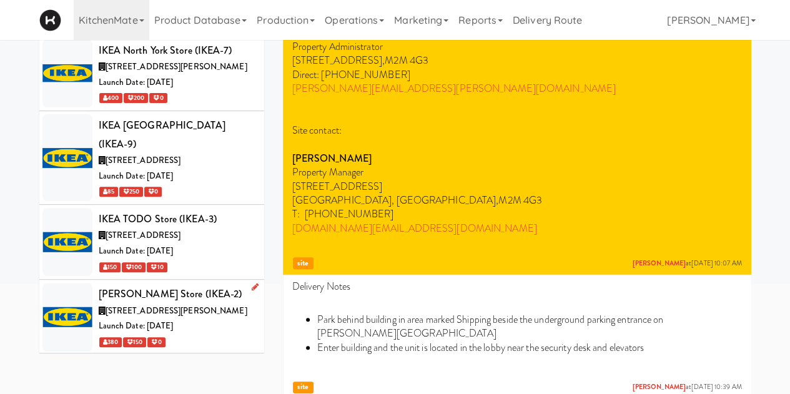
type input "ikea"
click at [230, 318] on div "Launch Date: [DATE]" at bounding box center [177, 326] width 156 height 16
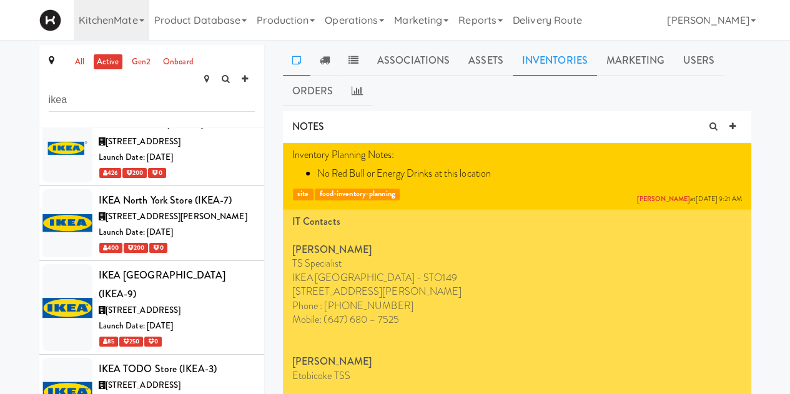
click at [559, 62] on link "Inventories" at bounding box center [554, 60] width 84 height 31
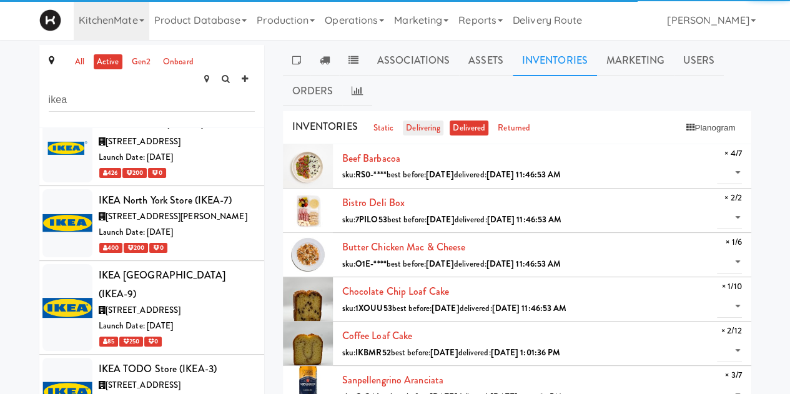
click at [422, 128] on link "delivering" at bounding box center [423, 128] width 41 height 16
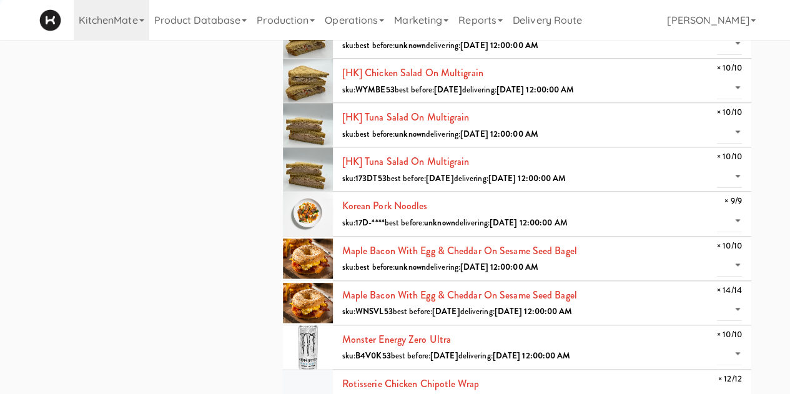
scroll to position [528, 0]
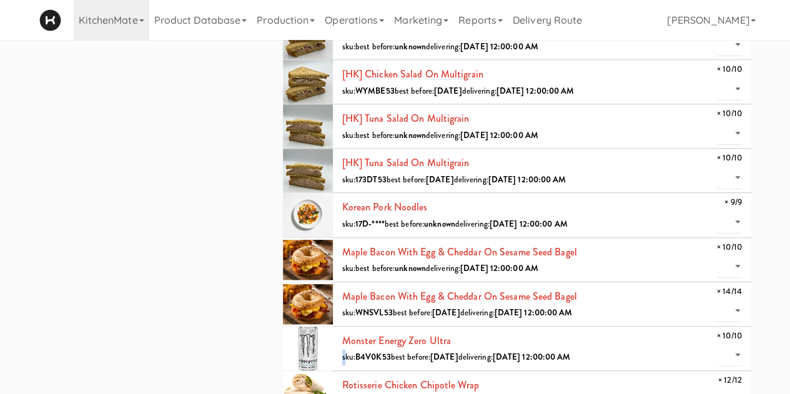
drag, startPoint x: 657, startPoint y: 334, endPoint x: 343, endPoint y: 352, distance: 313.8
click at [343, 352] on span "sku: B4V0K53" at bounding box center [366, 357] width 49 height 12
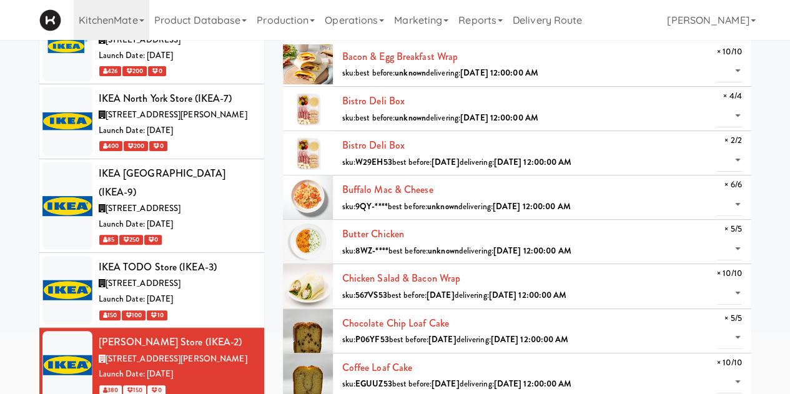
scroll to position [0, 0]
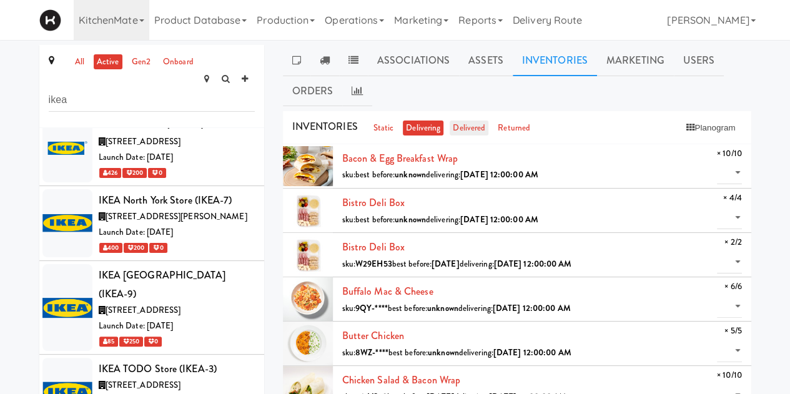
click at [469, 128] on link "delivered" at bounding box center [468, 128] width 39 height 16
